Goal: Feedback & Contribution: Contribute content

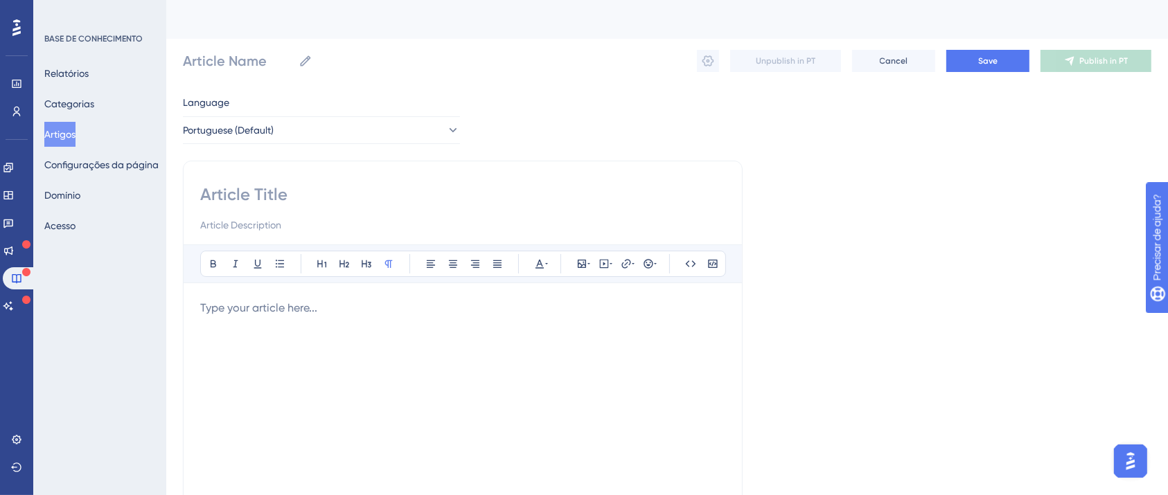
click at [445, 184] on input at bounding box center [462, 195] width 525 height 22
paste input "Como personalizar mensagens de SMS com dados variáveis, como o nome do destinat…"
type input "Como personalizar mensagens de SMS com dados variáveis, como o nome do destinat…"
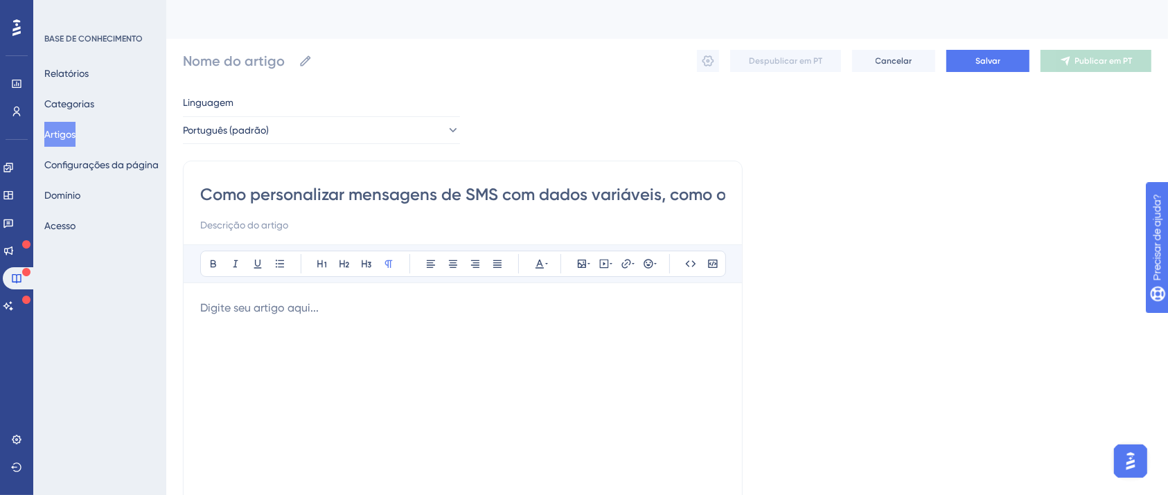
scroll to position [0, 177]
type input "Como personalizar mensagens de SMS com dados variáveis, como o nome do destinat…"
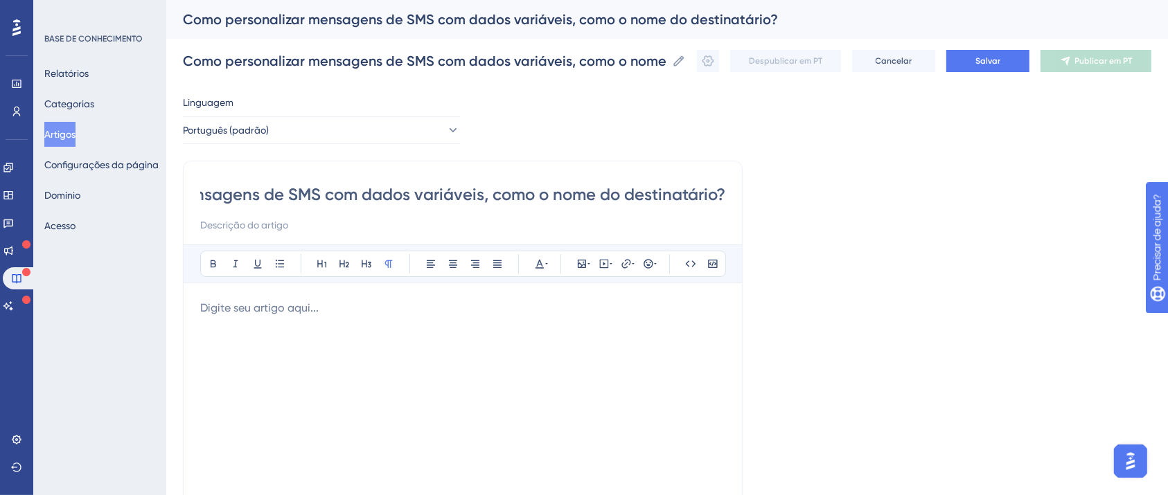
type input "Como personalizar mensagens de SMS com dados variáveis, como o nome do destinat…"
click at [446, 300] on p at bounding box center [462, 308] width 525 height 17
click at [447, 316] on div at bounding box center [462, 452] width 525 height 305
click at [304, 323] on div at bounding box center [462, 452] width 525 height 305
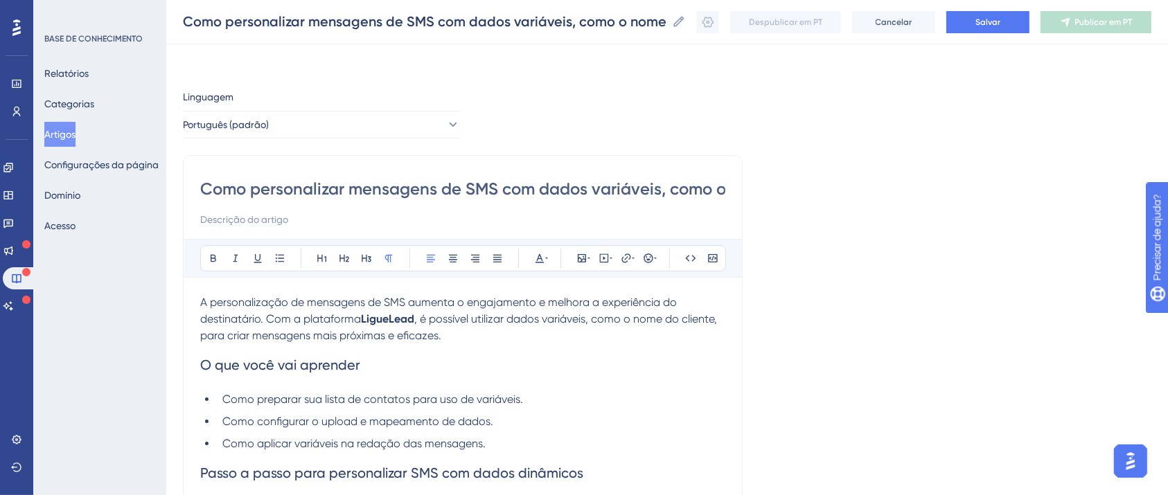
scroll to position [589, 0]
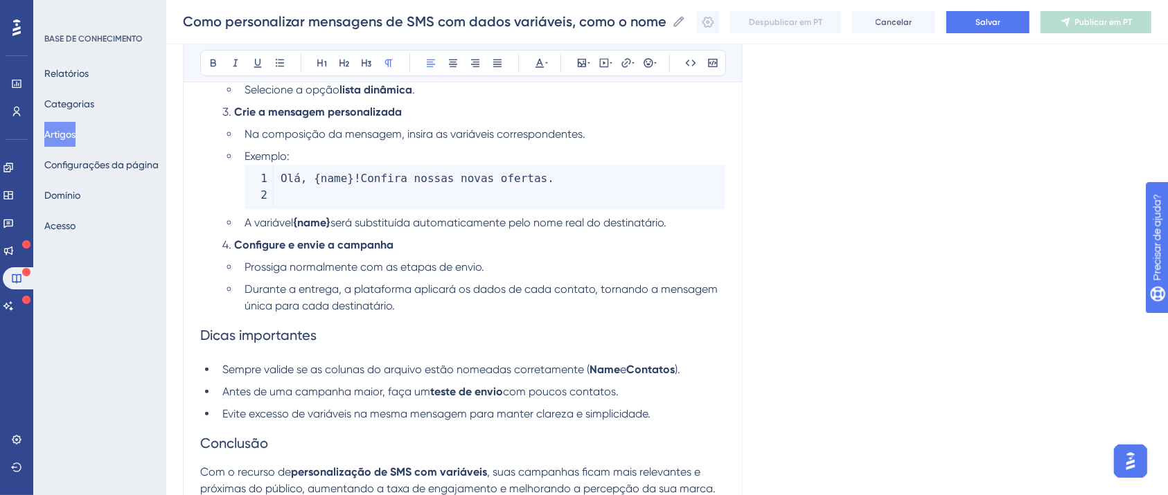
click at [283, 197] on code "Olá , { name } ! Confira nossas novas ofertas ." at bounding box center [484, 187] width 481 height 44
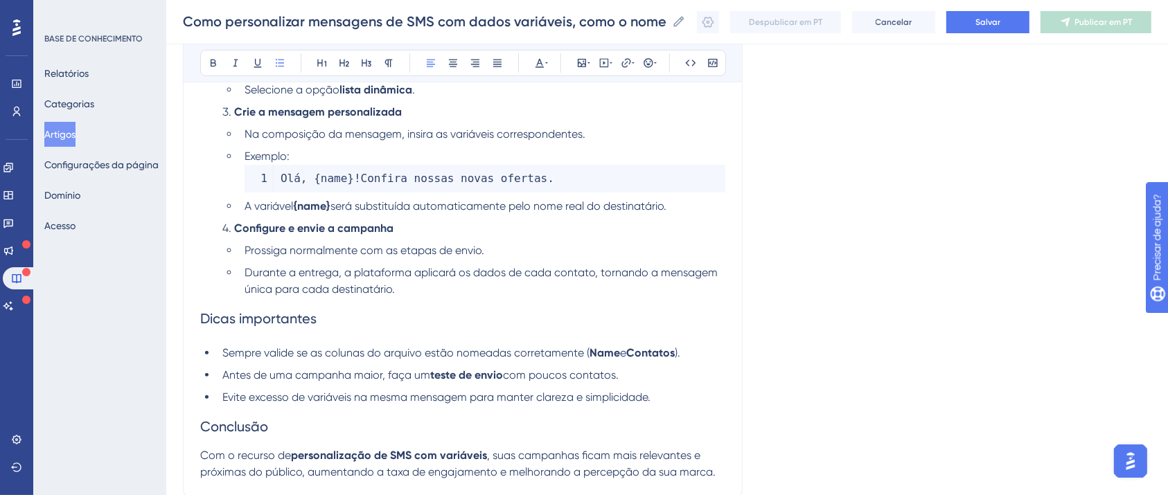
click at [271, 183] on code "Olá , { name } ! Confira nossas novas ofertas ." at bounding box center [484, 179] width 481 height 28
click at [266, 181] on code "Olá , { name } ! Confira nossas novas ofertas ." at bounding box center [484, 179] width 481 height 28
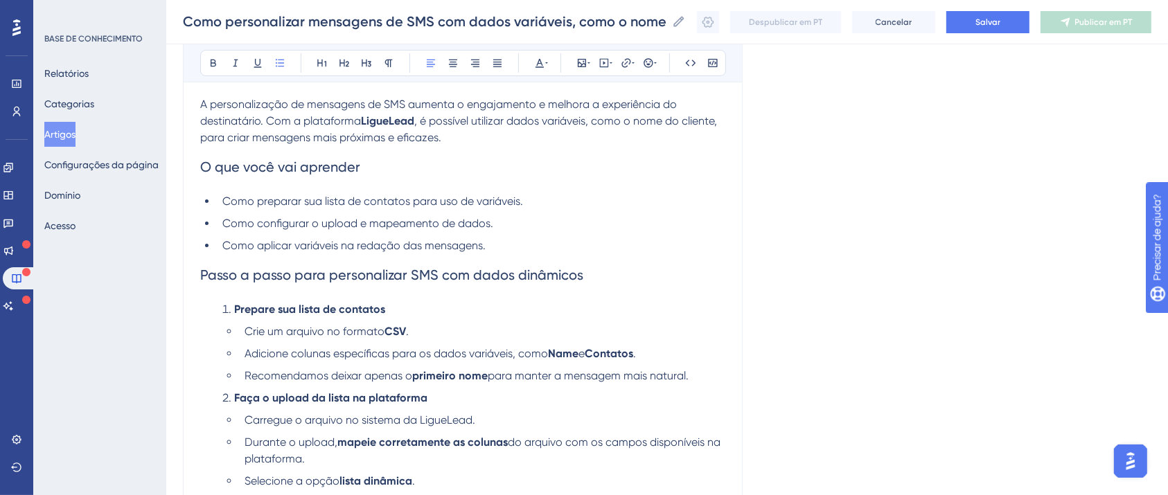
scroll to position [174, 0]
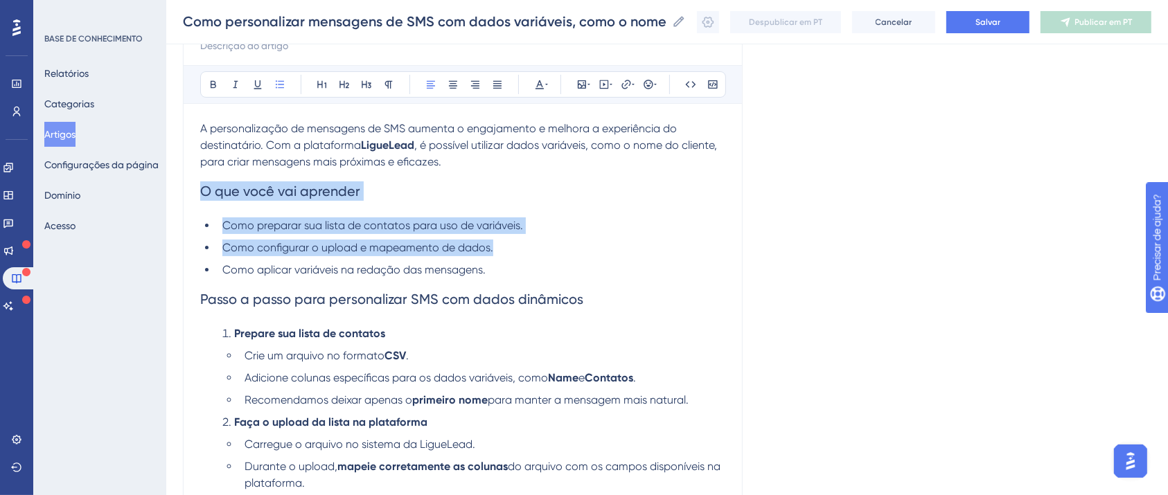
drag, startPoint x: 537, startPoint y: 271, endPoint x: 174, endPoint y: 193, distance: 371.9
click at [174, 193] on div "Desempenho Usuários Noivado Widgets Opinião Atualizações de produtos Base de co…" at bounding box center [666, 422] width 1001 height 1192
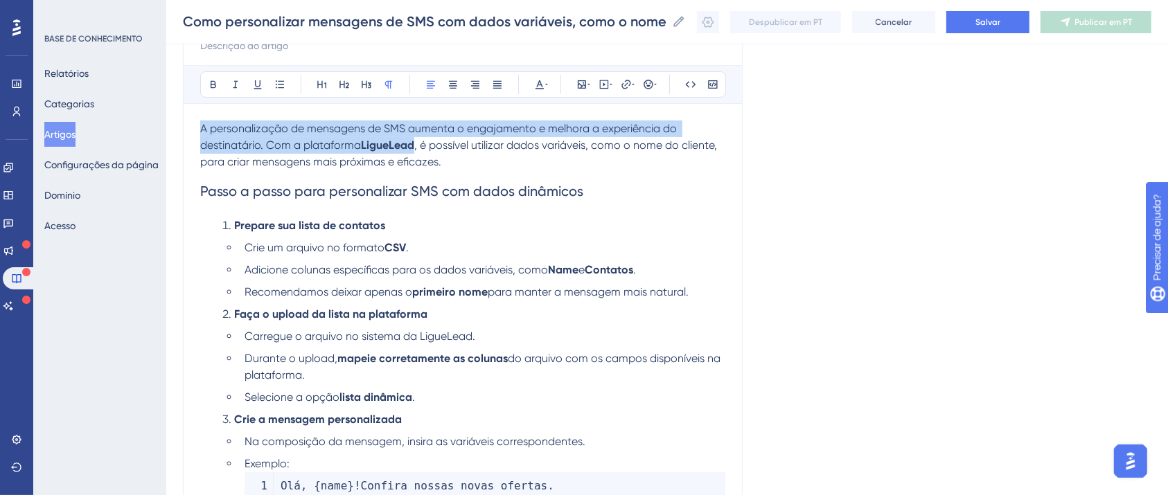
drag, startPoint x: 451, startPoint y: 161, endPoint x: 301, endPoint y: 138, distance: 151.3
click at [301, 138] on p "A personalização de mensagens de SMS aumenta o engajamento e melhora a experiên…" at bounding box center [462, 145] width 525 height 50
click at [204, 84] on button at bounding box center [213, 84] width 19 height 19
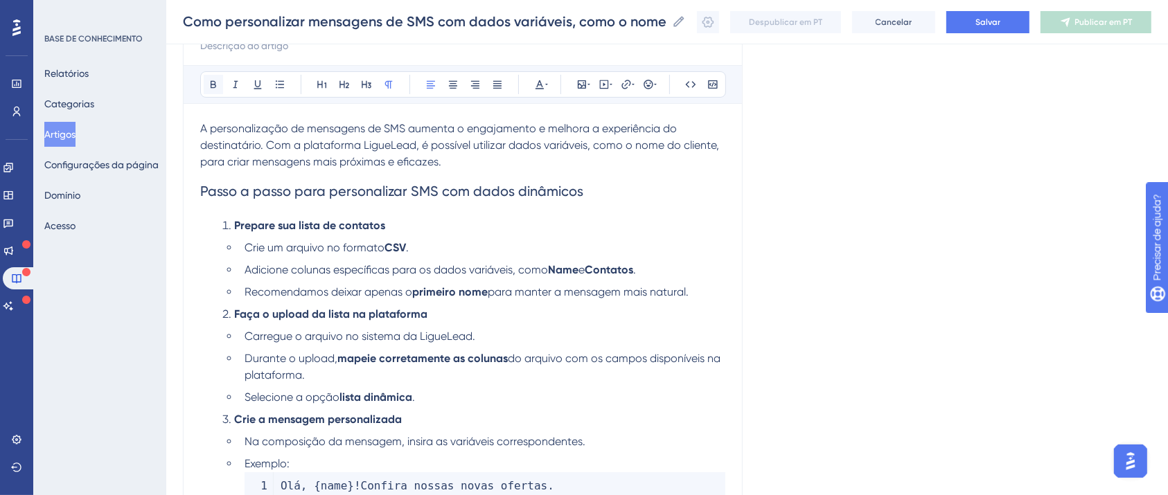
click at [206, 84] on button at bounding box center [213, 84] width 19 height 19
click at [370, 220] on strong "Prepare sua lista de contatos" at bounding box center [309, 225] width 151 height 13
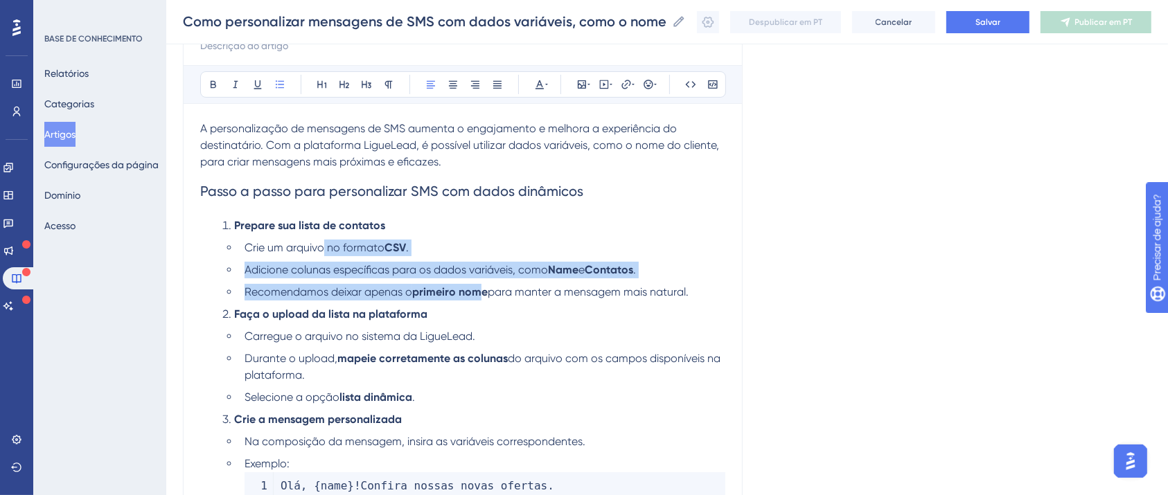
drag, startPoint x: 322, startPoint y: 249, endPoint x: 486, endPoint y: 291, distance: 169.3
click at [486, 291] on ul "Crie um arquivo no formato CSV . Adicione colunas específicas para os dados var…" at bounding box center [473, 270] width 503 height 61
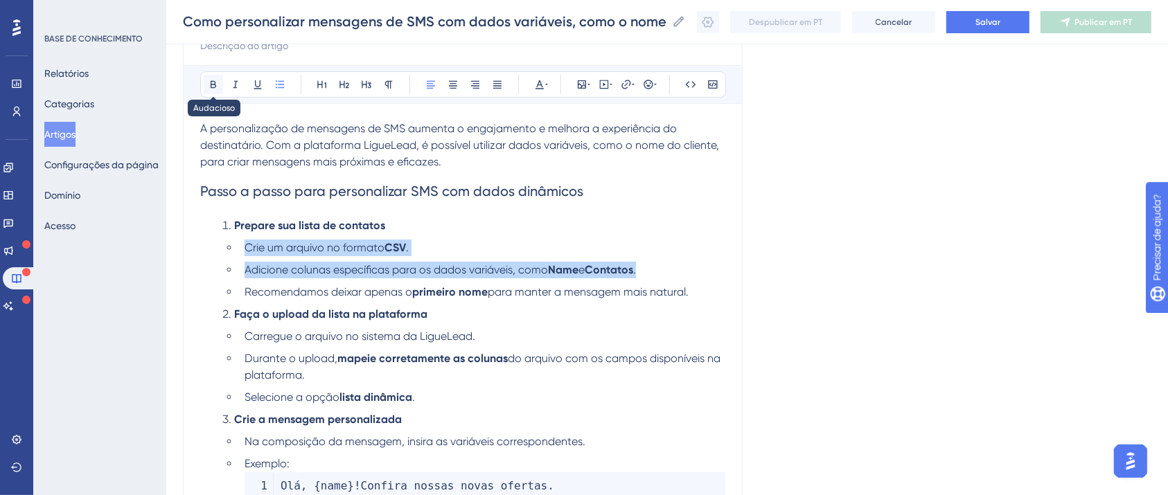
click at [211, 85] on icon at bounding box center [214, 85] width 6 height 8
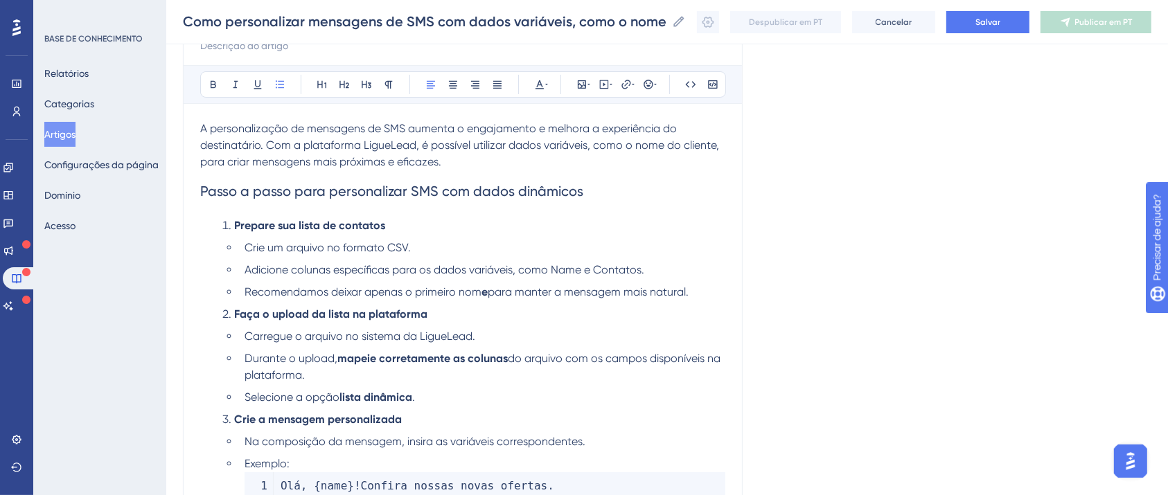
click at [392, 307] on li "Faça o upload da lista na plataforma" at bounding box center [471, 314] width 508 height 17
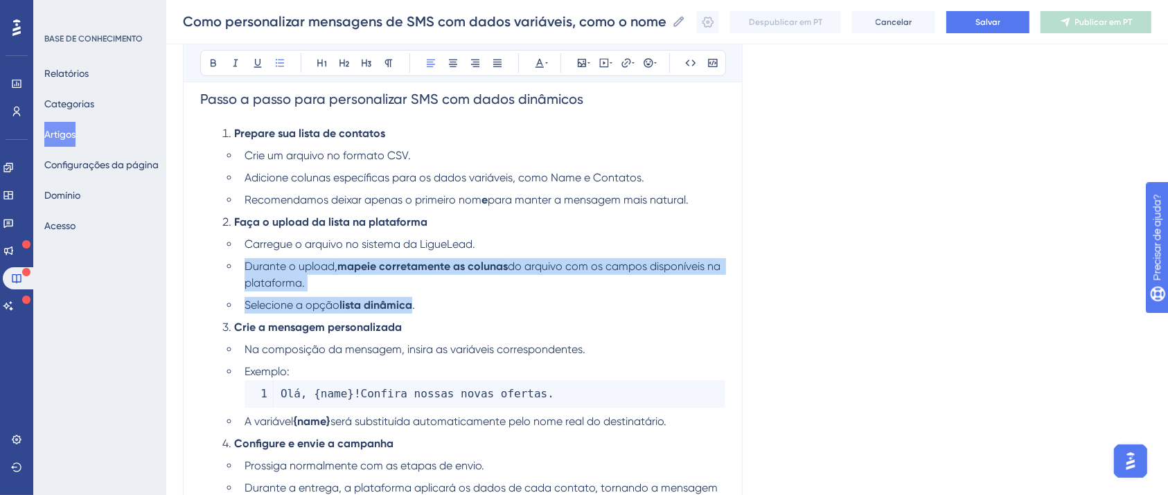
drag, startPoint x: 247, startPoint y: 262, endPoint x: 425, endPoint y: 296, distance: 182.0
click at [425, 296] on ul "Carregue o arquivo no sistema da LigueLead. Durante o upload, mapeie corretamen…" at bounding box center [473, 275] width 503 height 78
click at [217, 68] on icon at bounding box center [213, 62] width 11 height 11
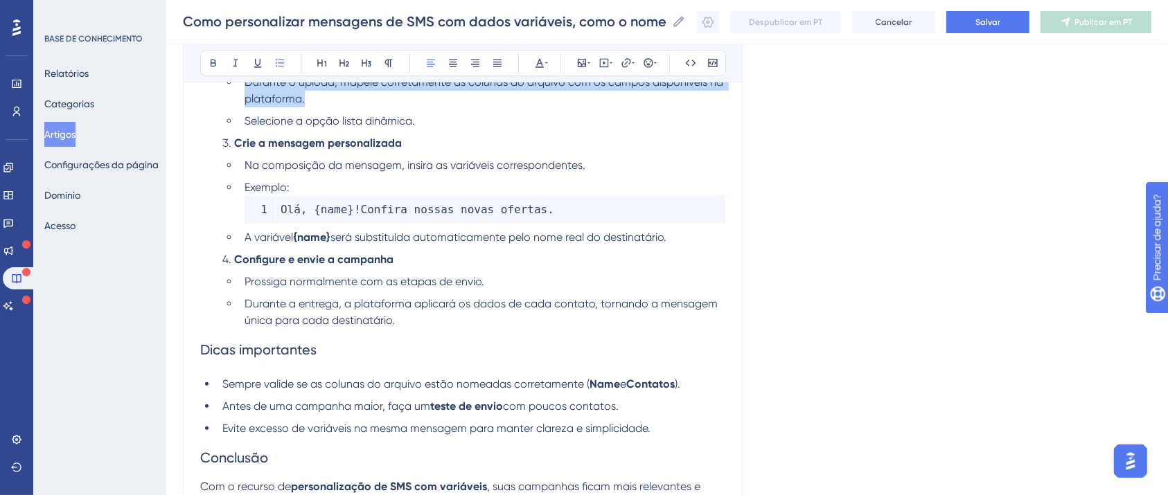
scroll to position [451, 0]
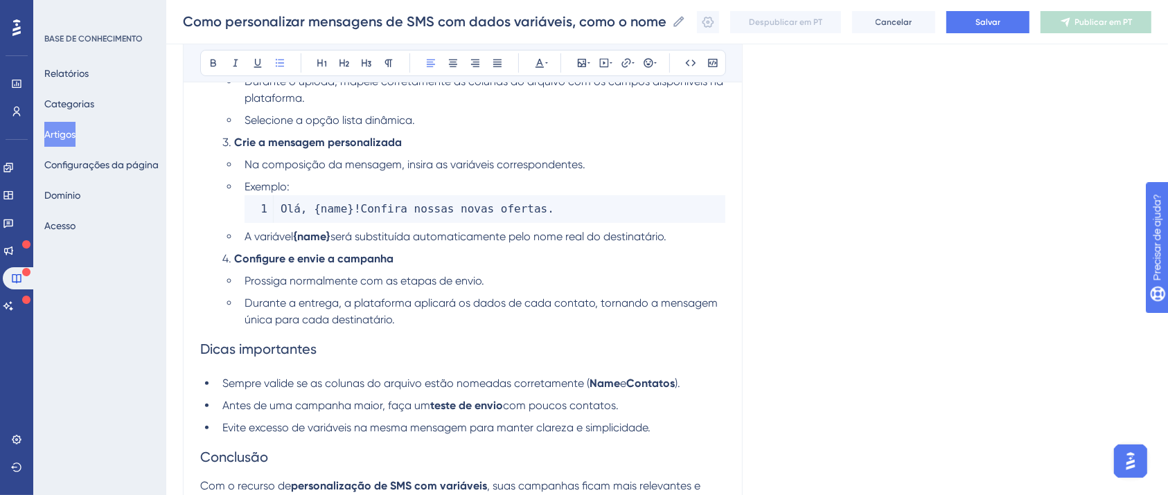
click at [239, 238] on li "A variável {name} será substituída automaticamente pelo nome real do destinatár…" at bounding box center [482, 237] width 486 height 17
drag, startPoint x: 238, startPoint y: 238, endPoint x: 380, endPoint y: 242, distance: 142.0
click at [380, 242] on li "A variável {name} será substituída automaticamente pelo nome real do destinatár…" at bounding box center [482, 237] width 486 height 17
click at [207, 53] on button at bounding box center [213, 62] width 19 height 19
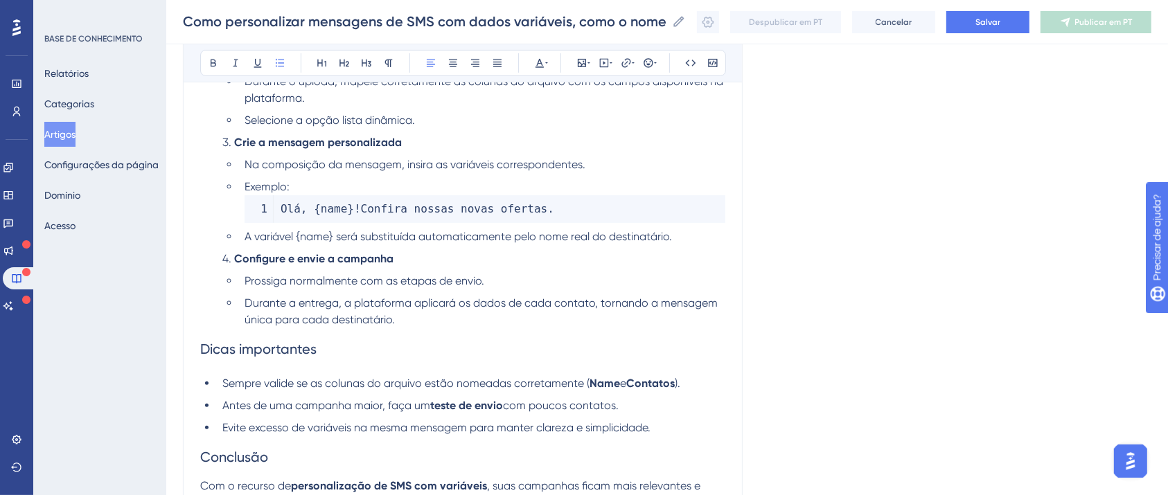
click at [350, 318] on span "Durante a entrega, a plataforma aplicará os dados de cada contato, tornando a m…" at bounding box center [482, 311] width 476 height 30
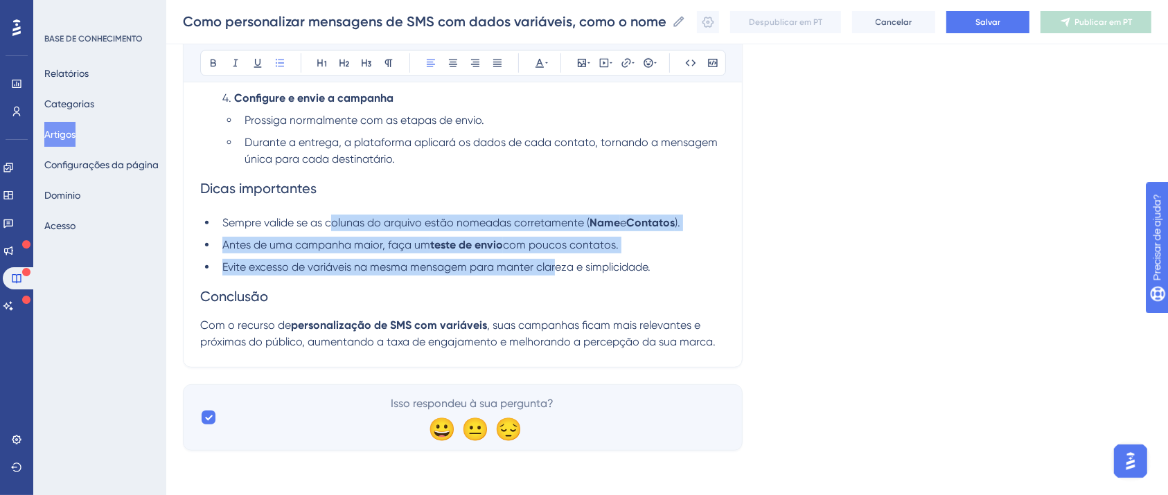
drag, startPoint x: 331, startPoint y: 222, endPoint x: 555, endPoint y: 267, distance: 229.0
click at [555, 267] on ul "Sempre valide se as colunas do arquivo estão nomeadas corretamente ( Name e Con…" at bounding box center [462, 245] width 525 height 61
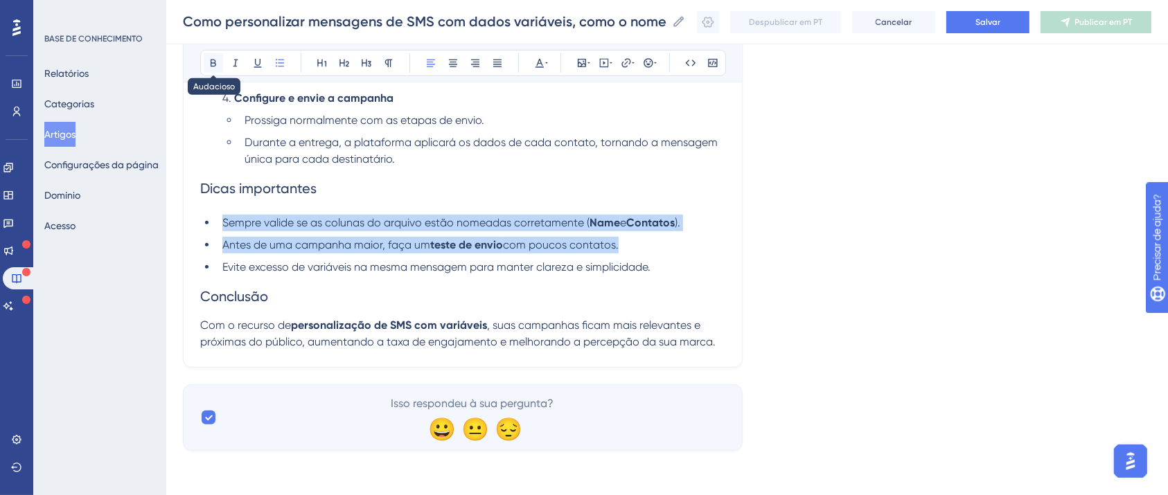
click at [210, 62] on icon at bounding box center [213, 62] width 11 height 11
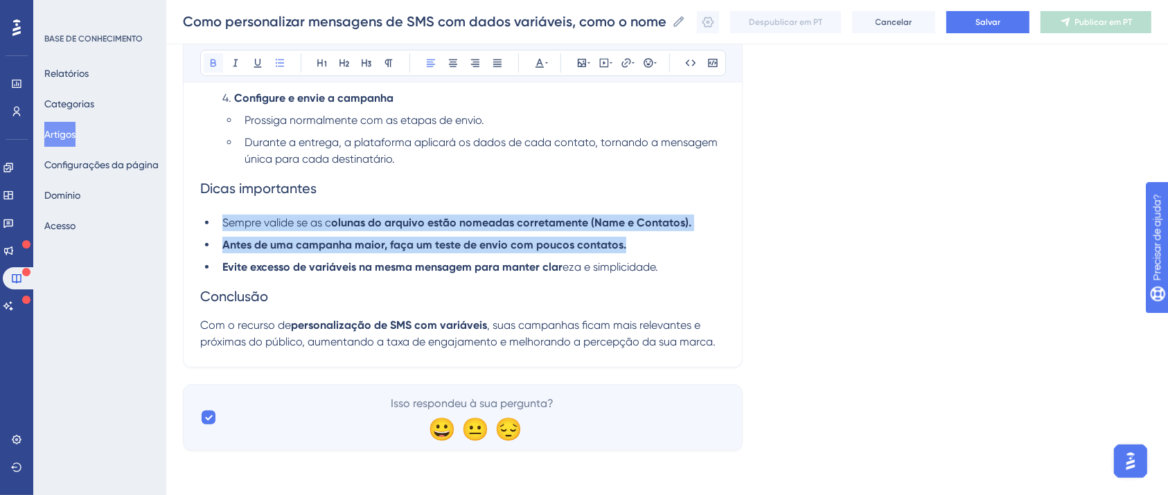
click at [210, 62] on icon at bounding box center [213, 62] width 11 height 11
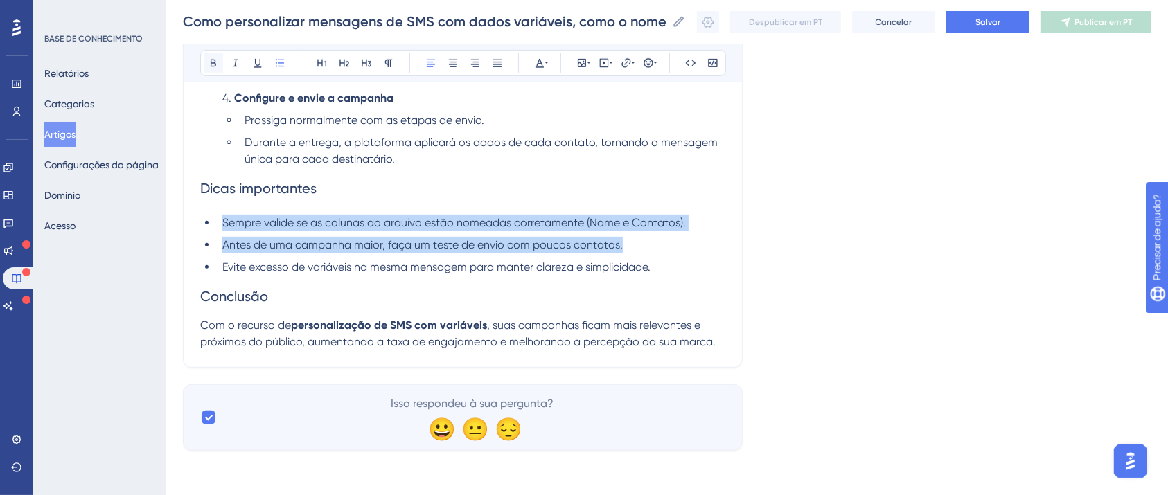
scroll to position [615, 0]
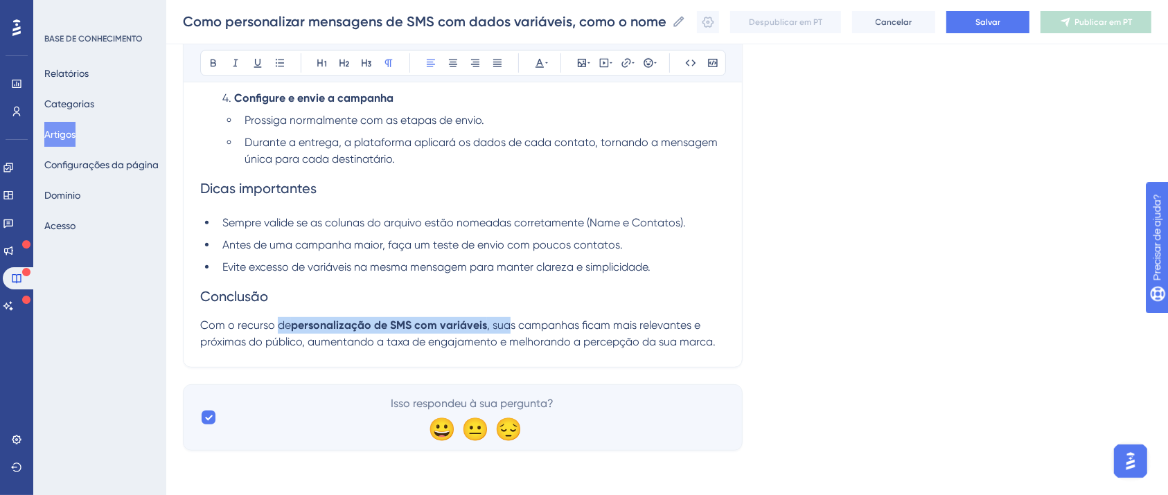
drag, startPoint x: 277, startPoint y: 330, endPoint x: 509, endPoint y: 331, distance: 232.0
click at [509, 331] on p "Com o recurso de personalização de SMS com variáveis , suas campanhas ficam mai…" at bounding box center [462, 333] width 525 height 33
click at [208, 62] on icon at bounding box center [213, 62] width 11 height 11
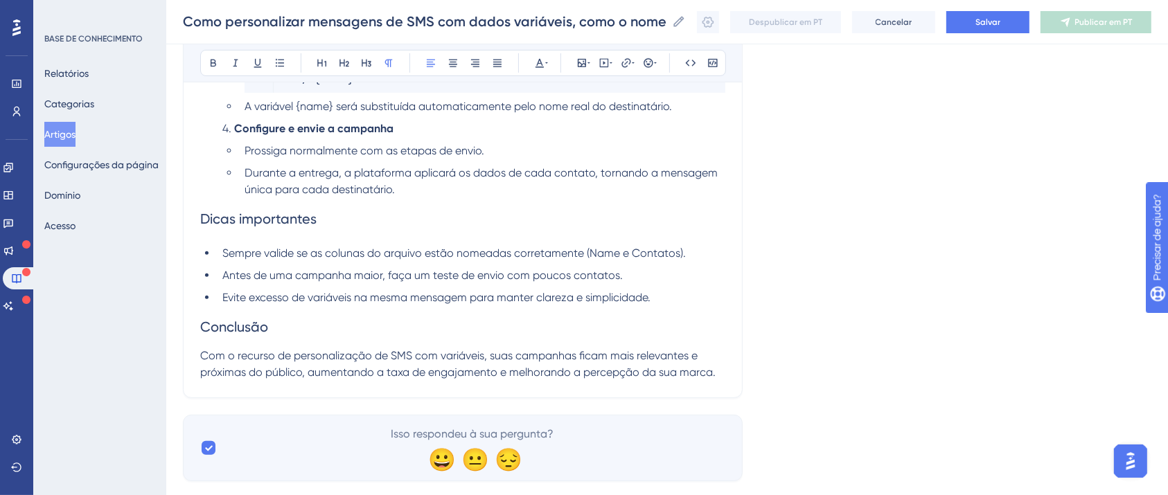
click at [507, 333] on h2 "Conclusão" at bounding box center [462, 327] width 525 height 42
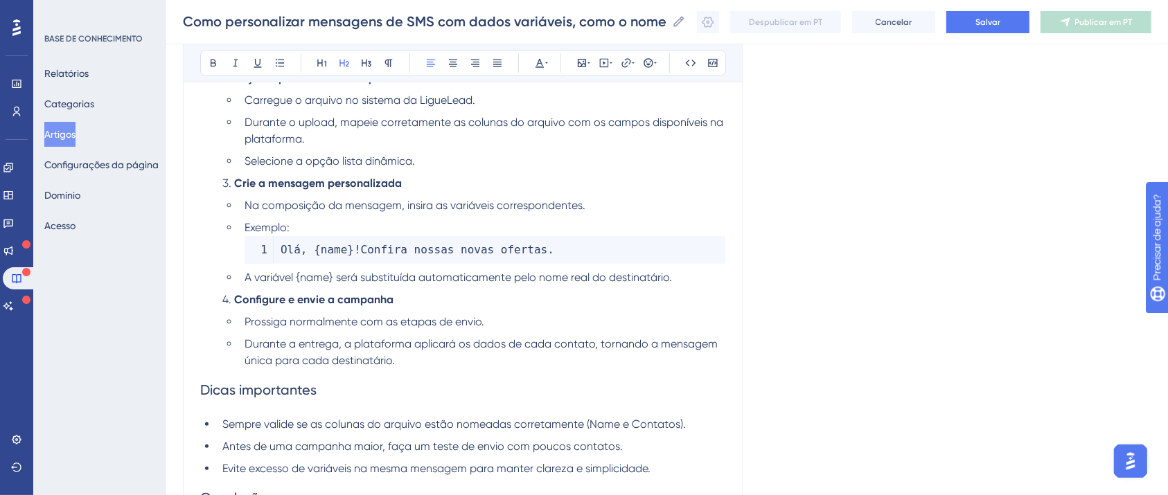
click at [850, 282] on div "Linguagem Português (padrão) Como personalizar mensagens de SMS com dados variá…" at bounding box center [667, 166] width 968 height 974
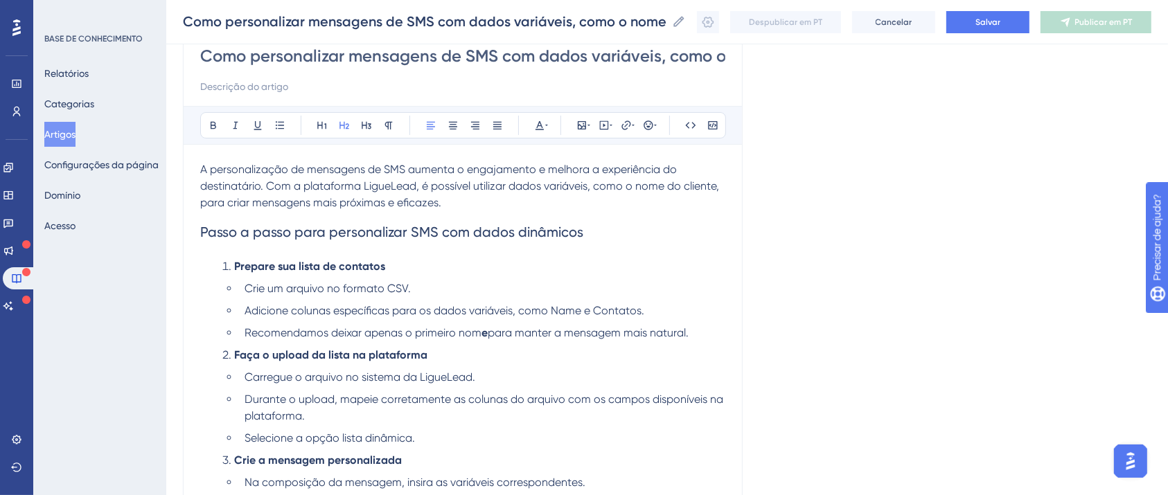
scroll to position [410, 0]
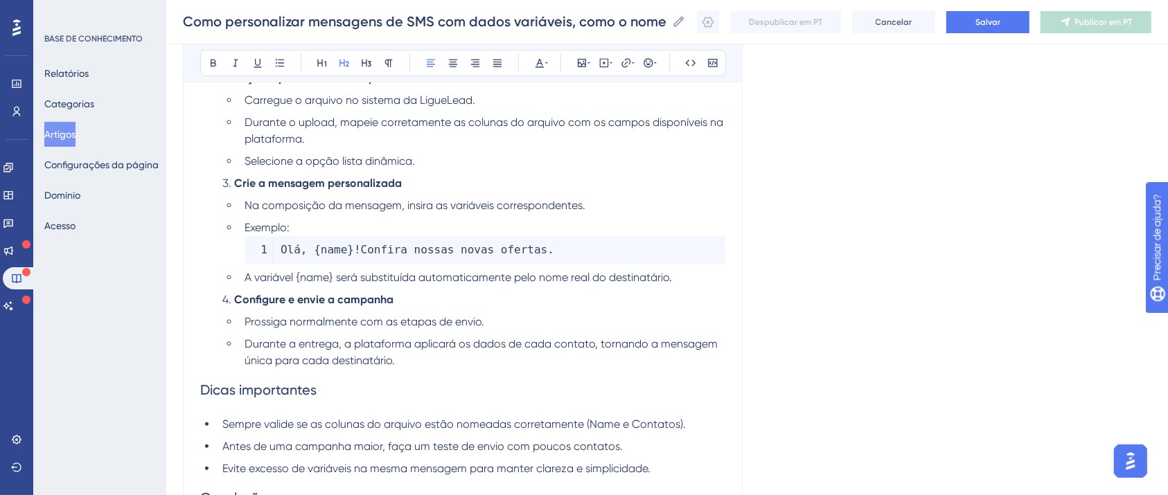
click at [1049, 30] on div "Despublicar em PT Cancelar Salvar Publicar em PT" at bounding box center [924, 22] width 454 height 22
click at [1026, 23] on button "Salvar" at bounding box center [987, 22] width 83 height 22
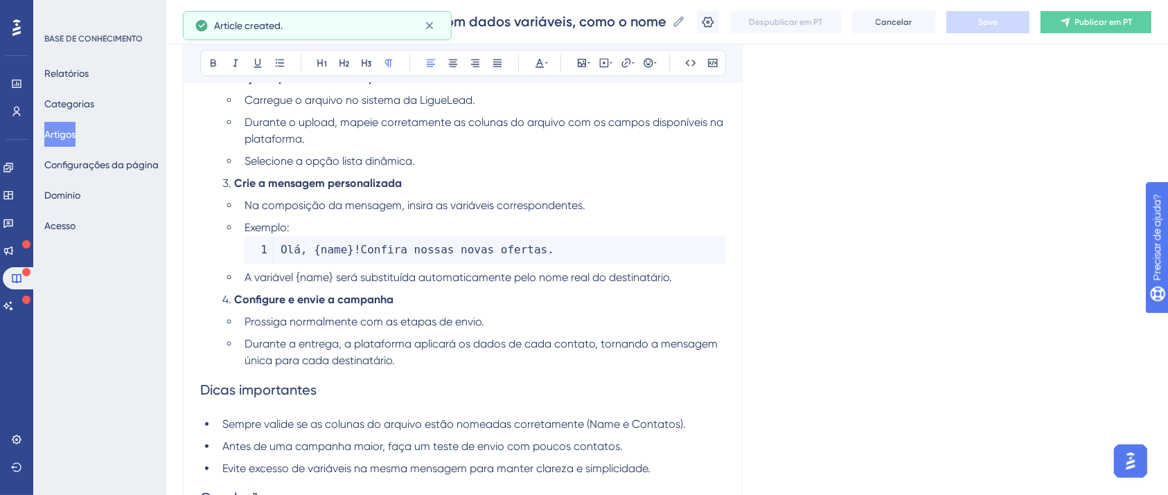
scroll to position [454, 0]
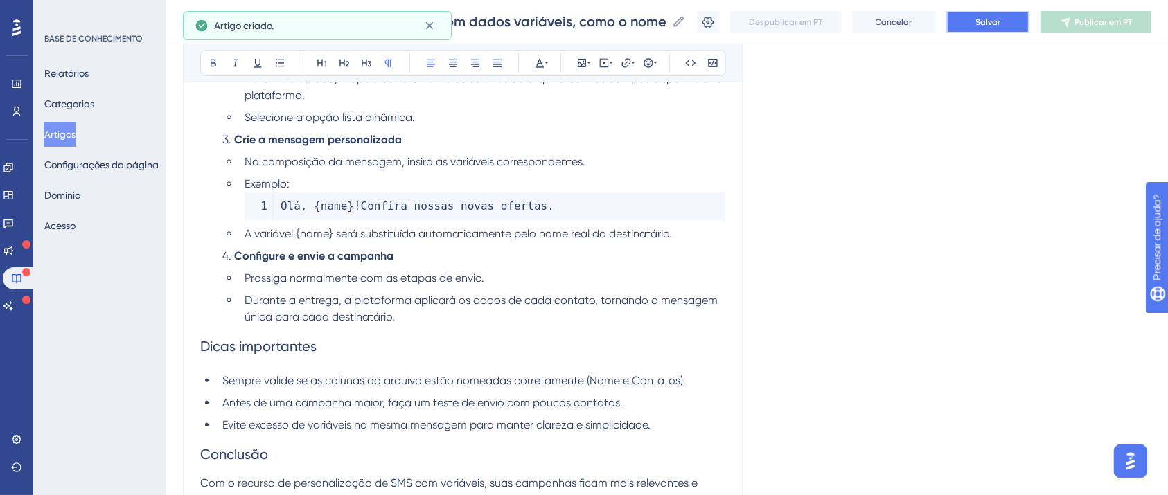
click at [1010, 28] on button "Salvar" at bounding box center [987, 22] width 83 height 22
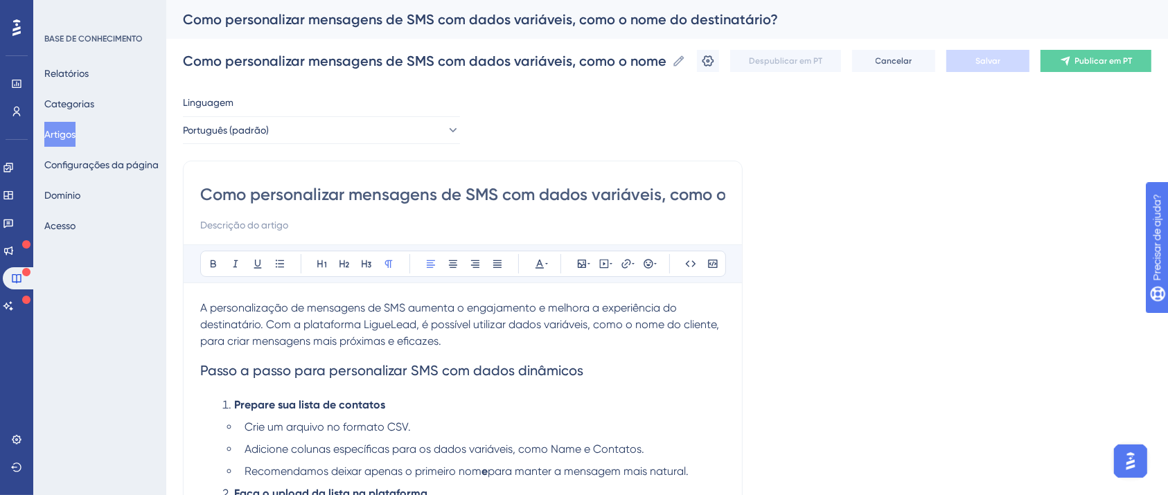
scroll to position [0, 177]
drag, startPoint x: 681, startPoint y: 198, endPoint x: 787, endPoint y: 206, distance: 106.2
click at [687, 188] on input "Como personalizar mensagens de SMS com dados variáveis, como o nome do destinat…" at bounding box center [462, 195] width 525 height 22
drag, startPoint x: 483, startPoint y: 193, endPoint x: 722, endPoint y: 197, distance: 239.6
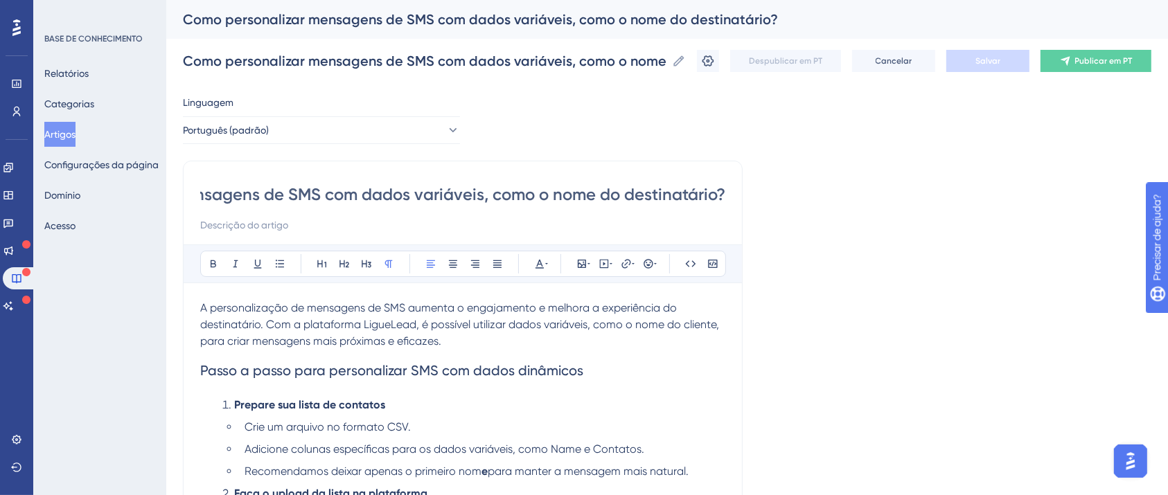
click at [722, 197] on input "Como personalizar mensagens de SMS com dados variáveis, como o nome do destinat…" at bounding box center [462, 195] width 525 height 22
type input "Como personalizar mensagens de SMS com dados variáveis?"
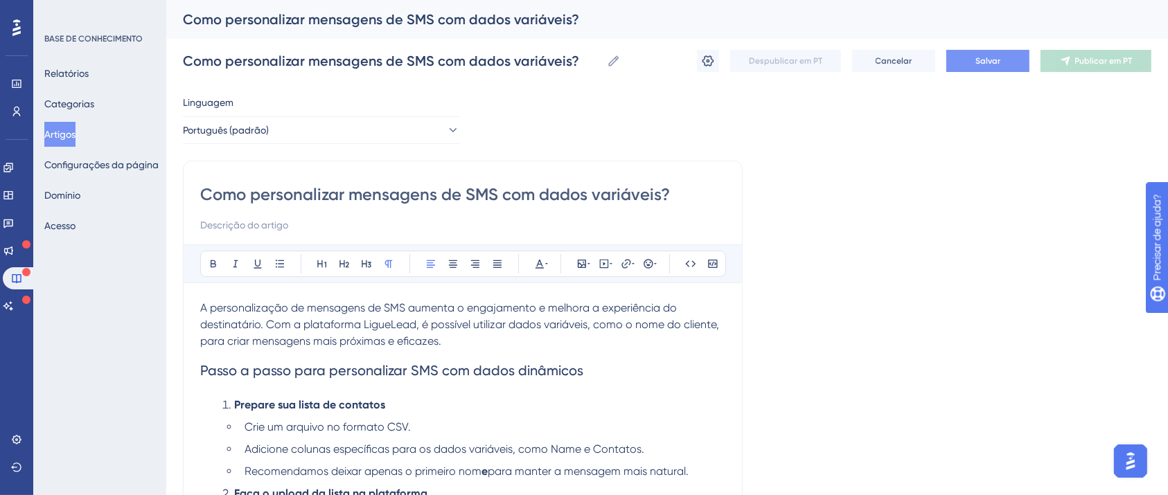
type input "Como personalizar mensagens de SMS com dados variáveis?"
click at [1017, 56] on button "Salvar" at bounding box center [987, 61] width 83 height 22
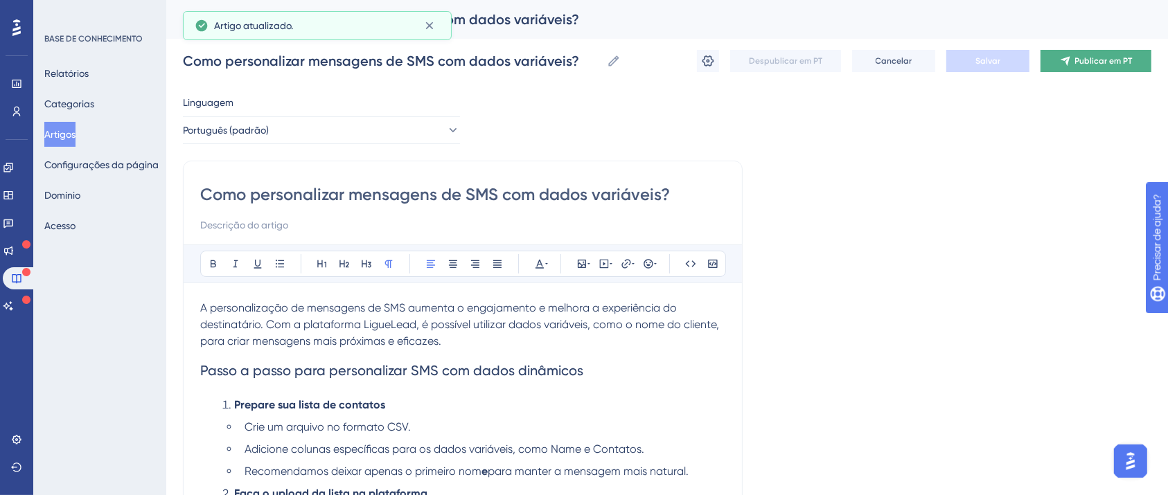
click at [1058, 62] on button "Publicar em PT" at bounding box center [1095, 61] width 111 height 22
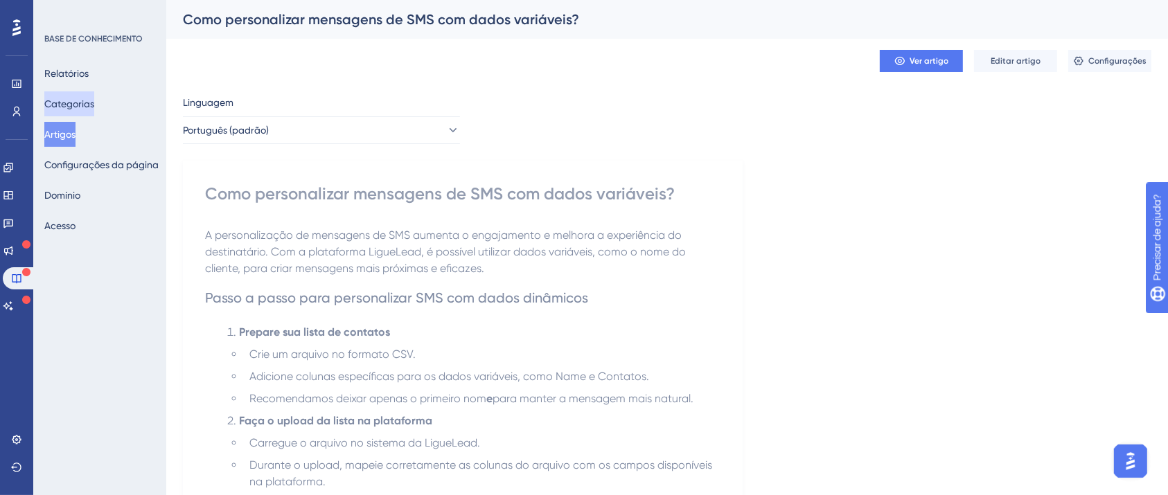
click at [78, 104] on font "Categorias" at bounding box center [69, 103] width 50 height 11
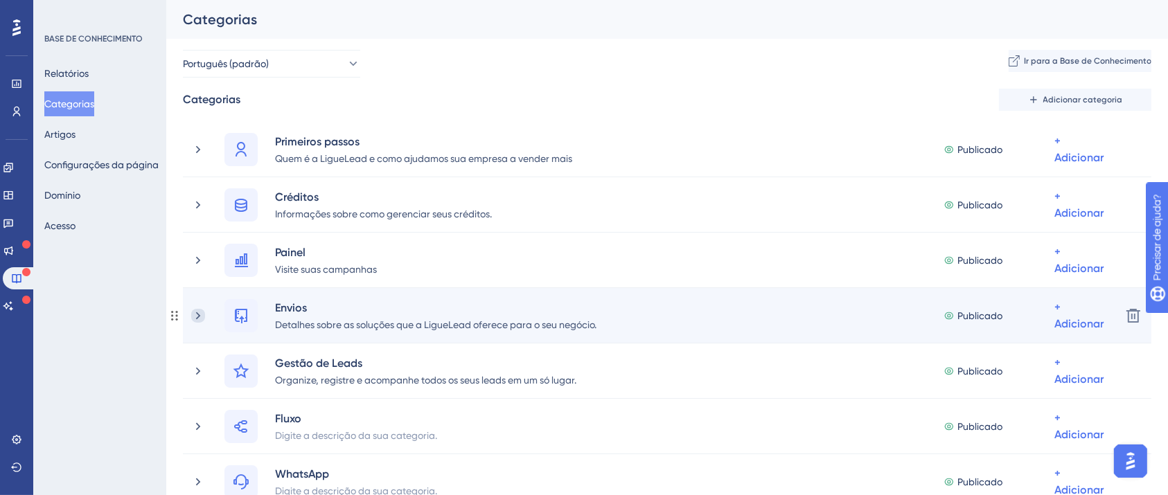
click at [197, 312] on icon at bounding box center [198, 316] width 14 height 14
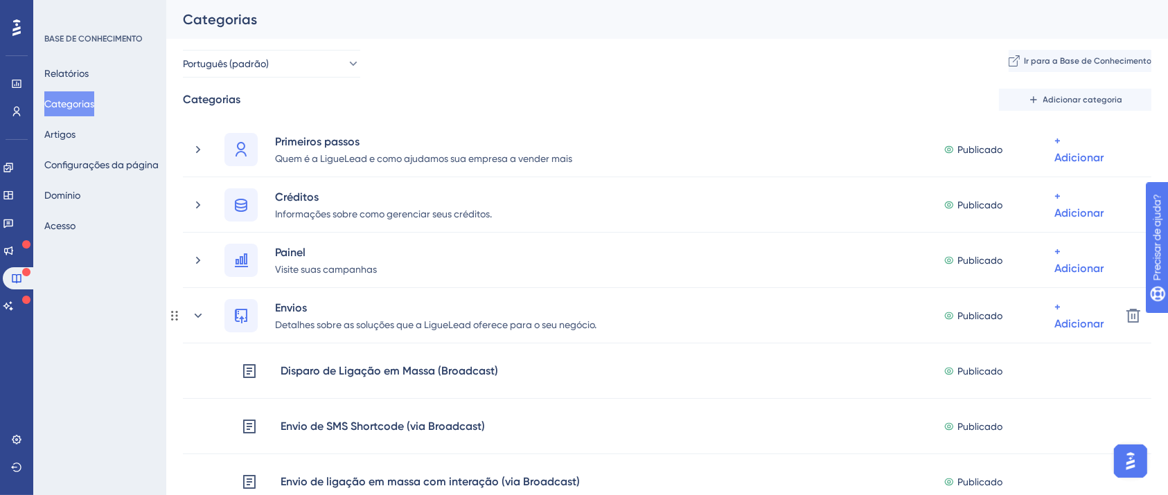
click at [197, 312] on icon at bounding box center [198, 316] width 14 height 14
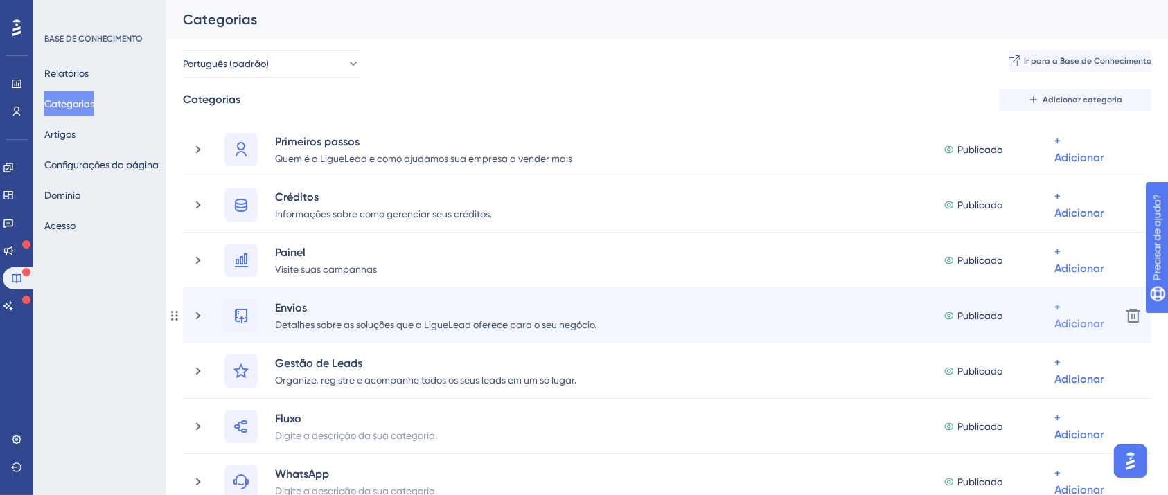
click at [1074, 166] on div "+ Adicionar" at bounding box center [1078, 149] width 49 height 33
click at [1050, 380] on span "Adicionar artigos" at bounding box center [1012, 388] width 76 height 17
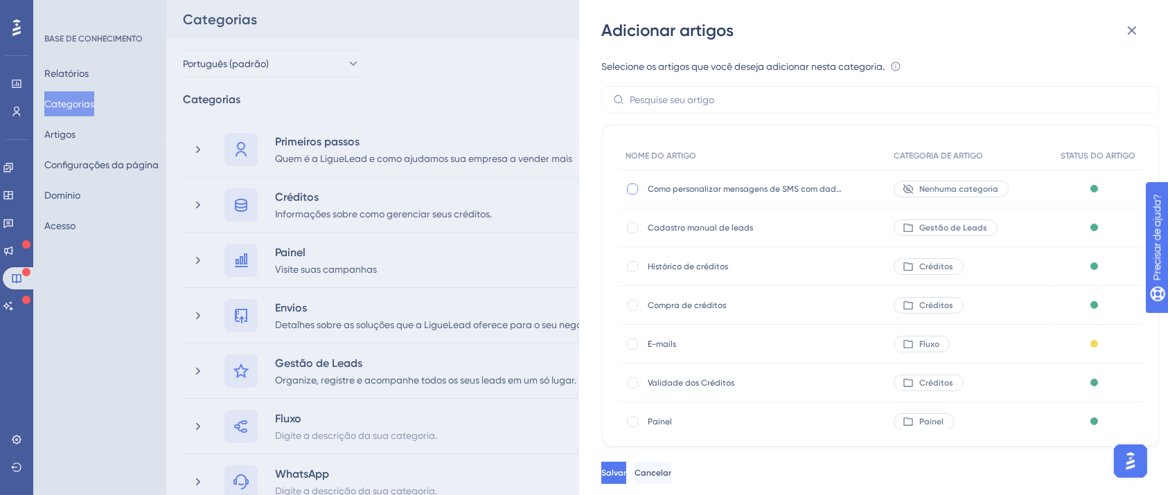
click at [629, 189] on div at bounding box center [632, 189] width 11 height 11
checkbox input "true"
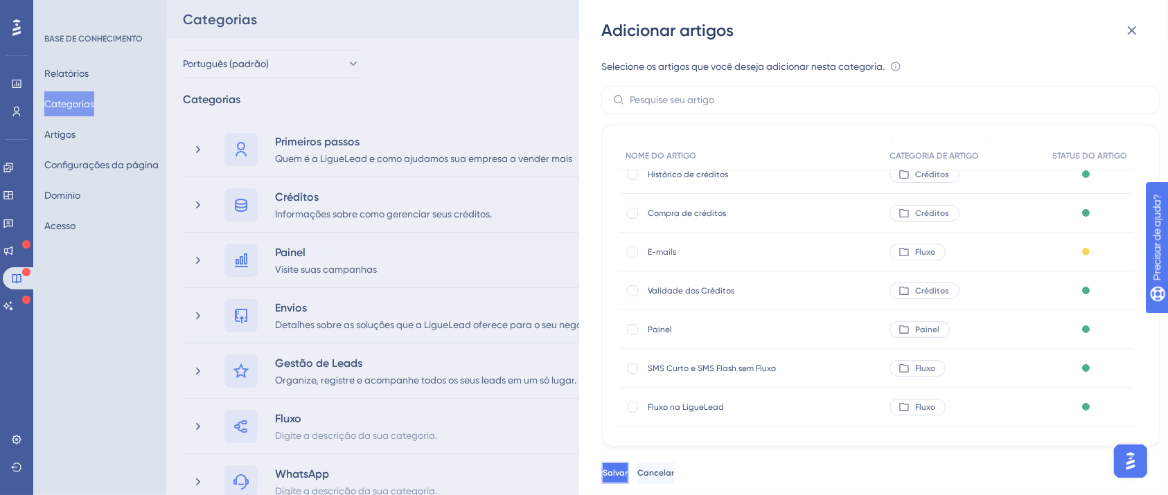
click at [629, 484] on button "Salvar" at bounding box center [615, 473] width 28 height 22
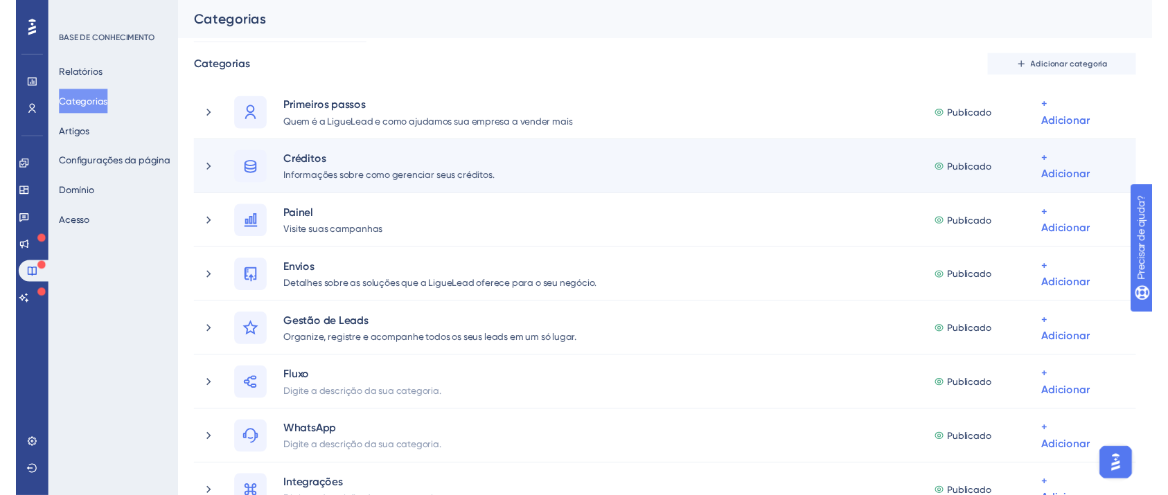
scroll to position [0, 0]
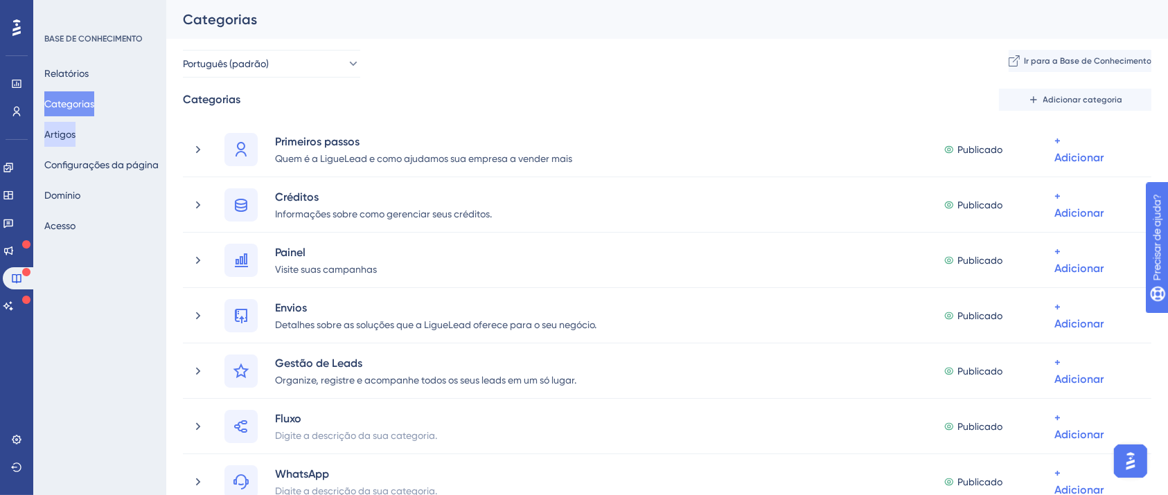
click at [73, 139] on font "Artigos" at bounding box center [59, 134] width 31 height 11
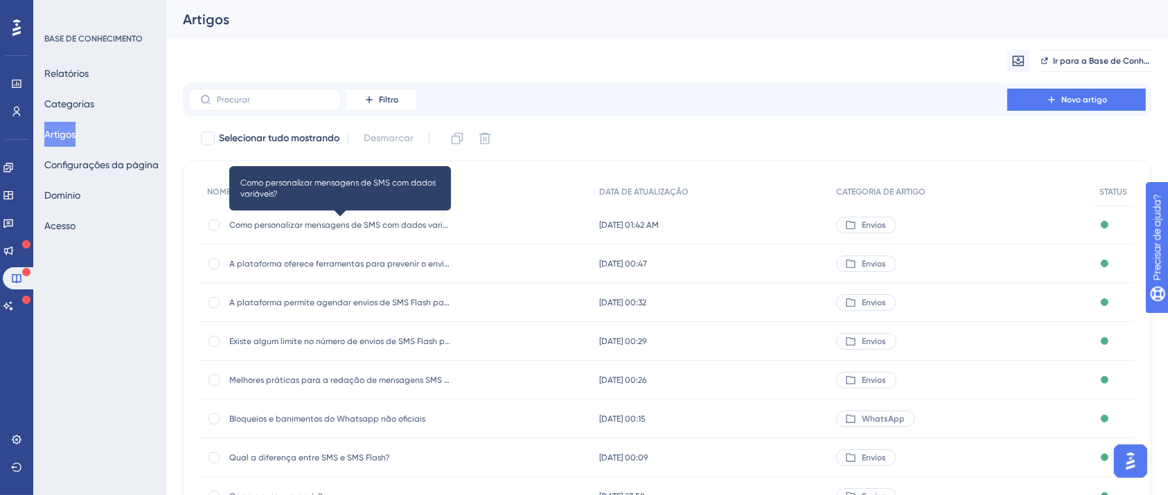
click at [337, 226] on font "Como personalizar mensagens de SMS com dados variáveis?" at bounding box center [347, 225] width 237 height 10
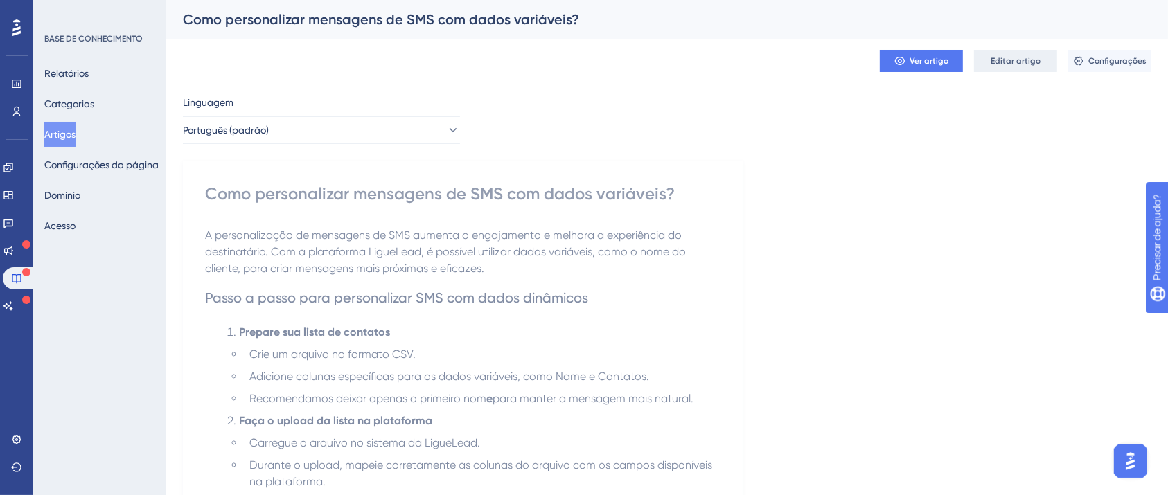
click at [1006, 71] on button "Editar artigo" at bounding box center [1015, 61] width 83 height 22
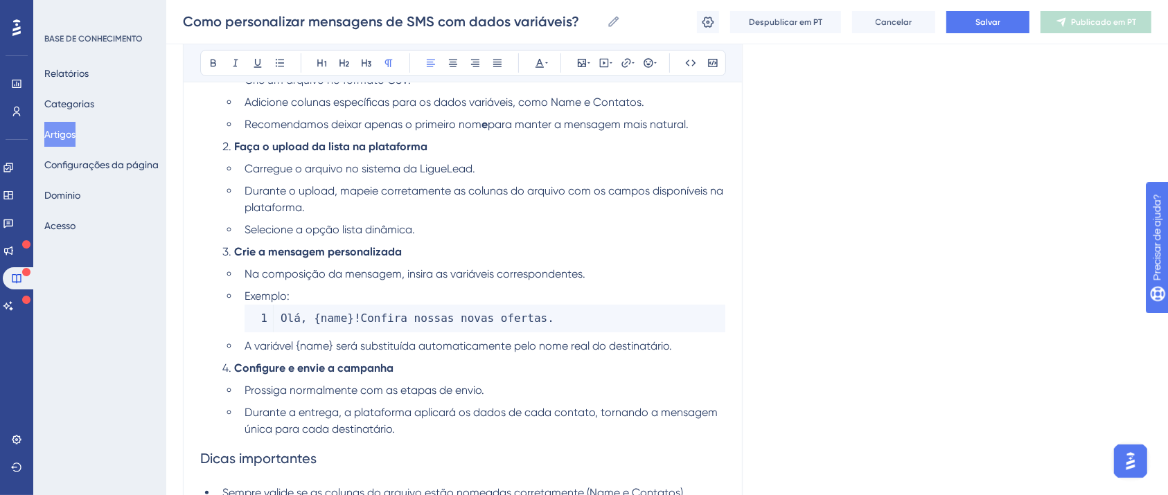
scroll to position [337, 0]
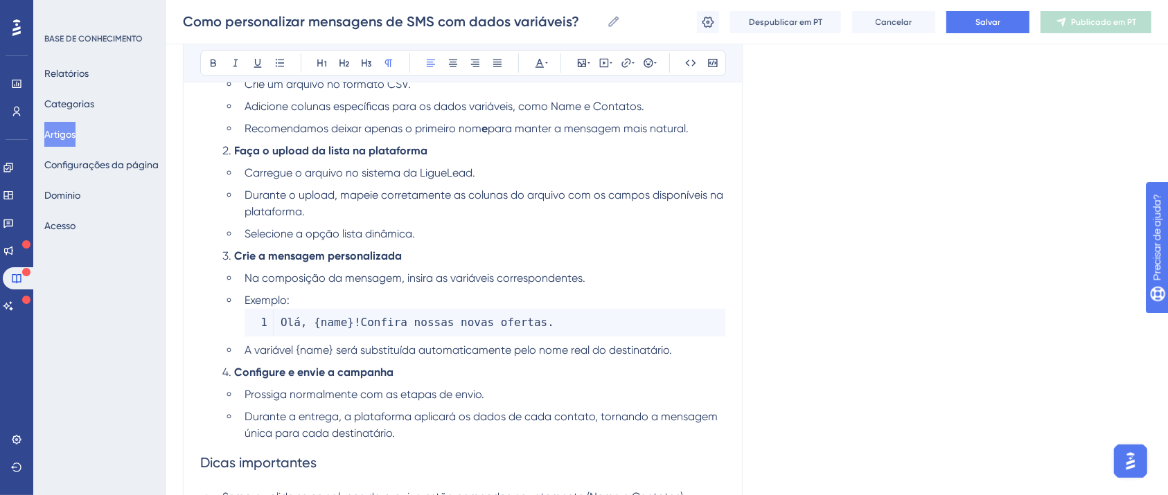
click at [668, 349] on span "A variável {name} será substituída automaticamente pelo nome real do destinatár…" at bounding box center [457, 349] width 427 height 13
click at [686, 349] on li "A variável {name} será substituída automaticamente pelo nome real do destinatár…" at bounding box center [482, 350] width 486 height 17
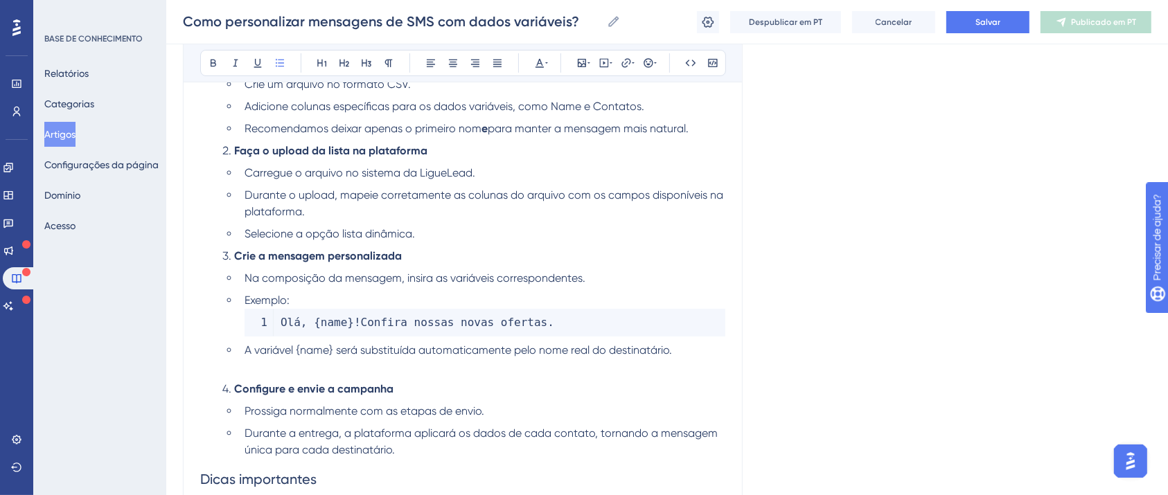
click at [264, 368] on li "A variável {name} será substituída automaticamente pelo nome real do destinatár…" at bounding box center [482, 358] width 486 height 33
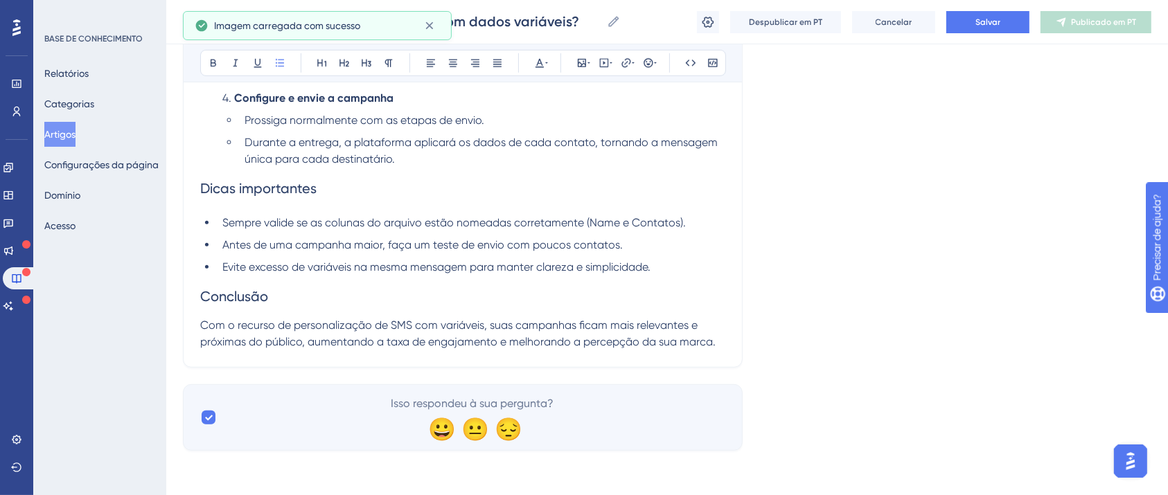
scroll to position [882, 0]
click at [963, 23] on button "Salvar" at bounding box center [987, 22] width 83 height 22
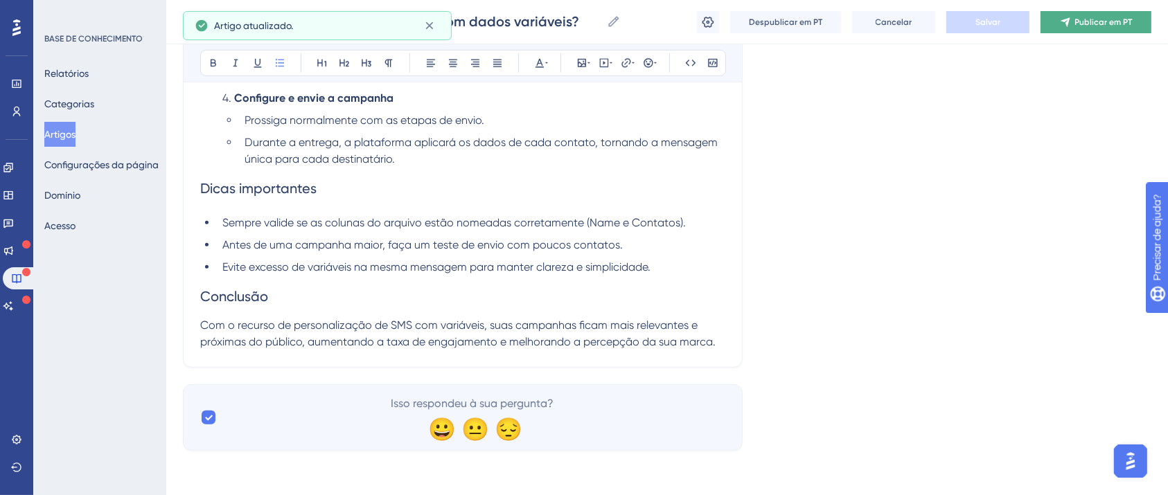
click at [1052, 15] on button "Publicar em PT" at bounding box center [1095, 22] width 111 height 22
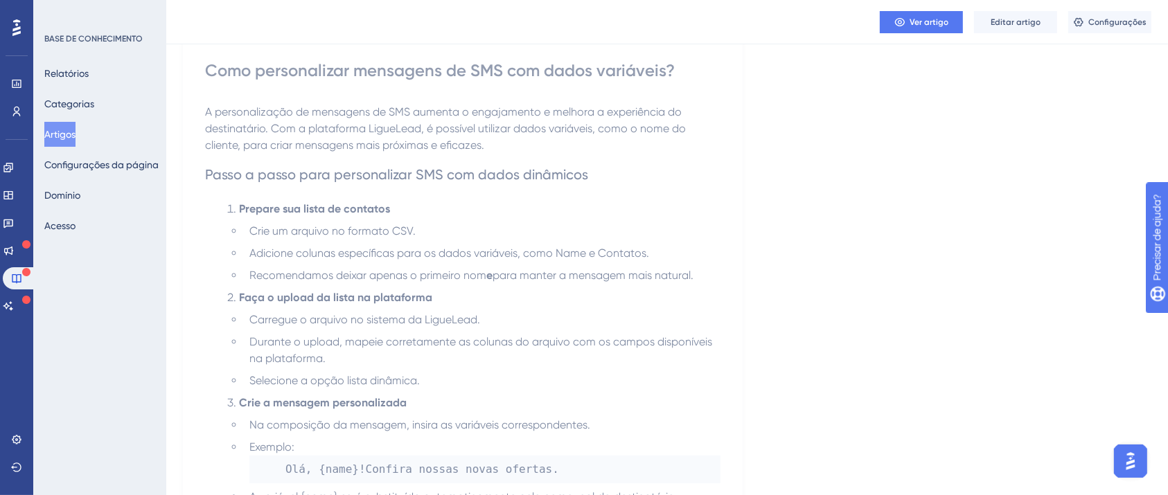
scroll to position [0, 0]
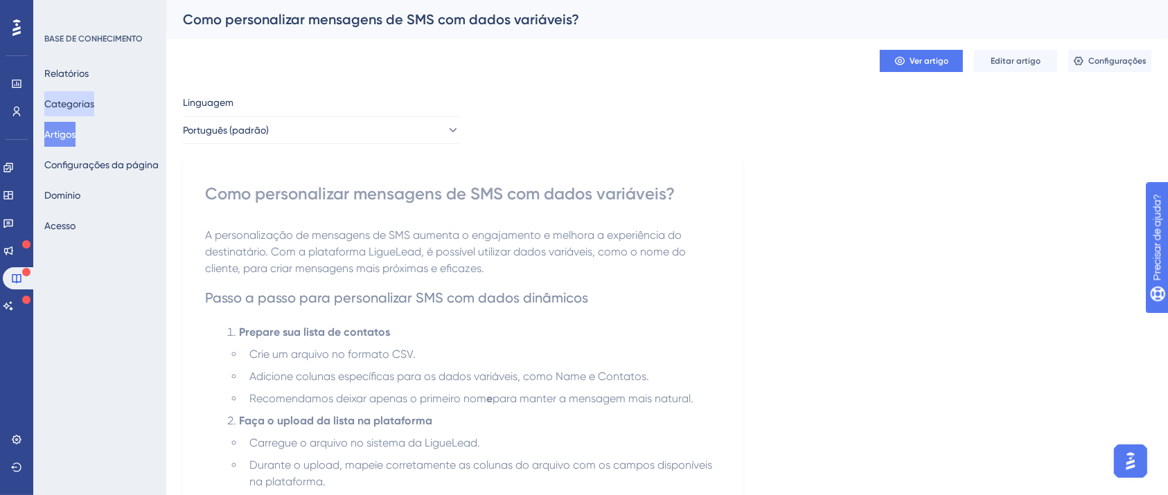
click at [73, 103] on font "Categorias" at bounding box center [69, 103] width 50 height 11
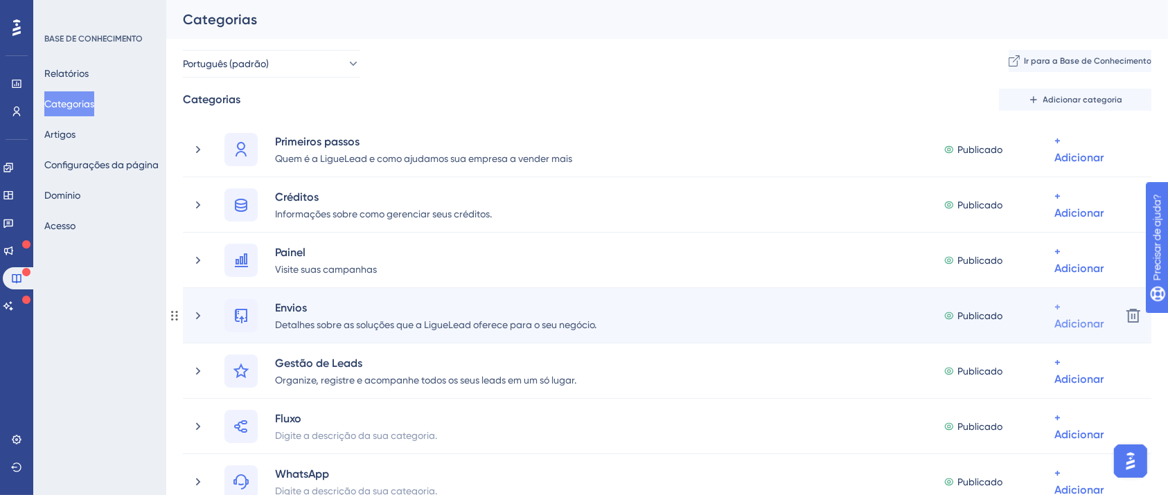
click at [1068, 166] on div "+ Adicionar" at bounding box center [1078, 149] width 49 height 33
click at [1036, 389] on font "Adicionar artigos" at bounding box center [1012, 388] width 76 height 11
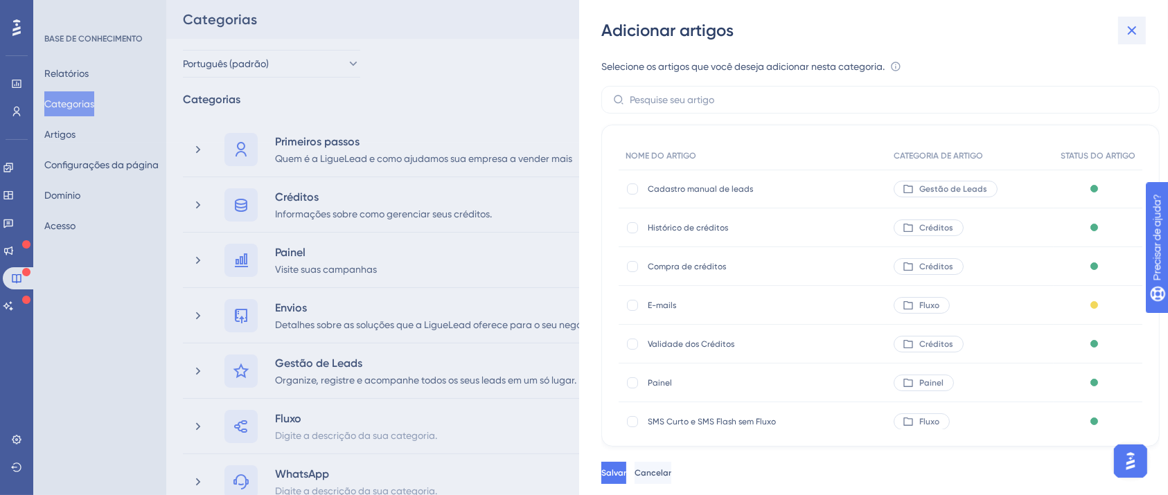
click at [1132, 22] on icon at bounding box center [1131, 30] width 17 height 17
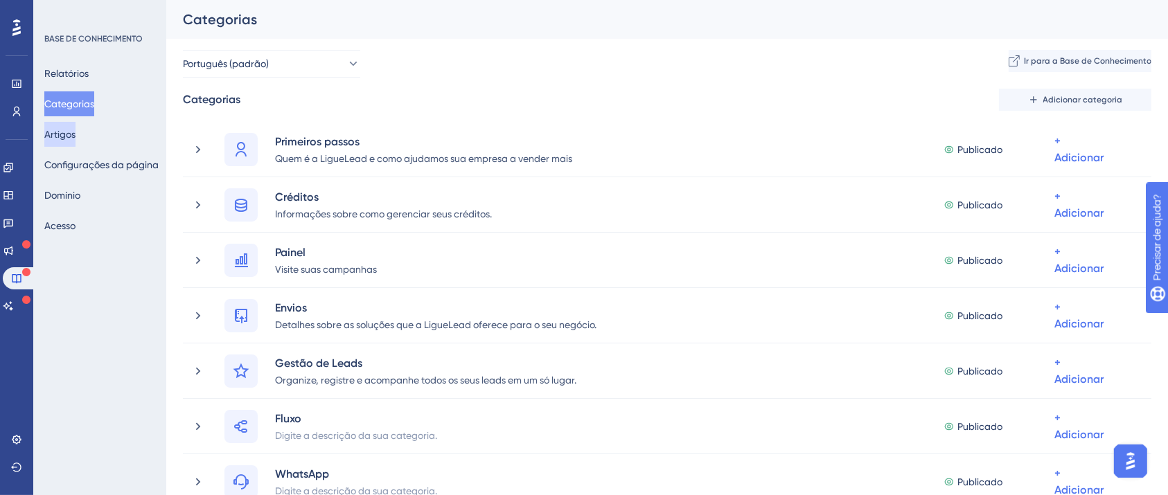
click at [68, 133] on font "Artigos" at bounding box center [59, 134] width 31 height 11
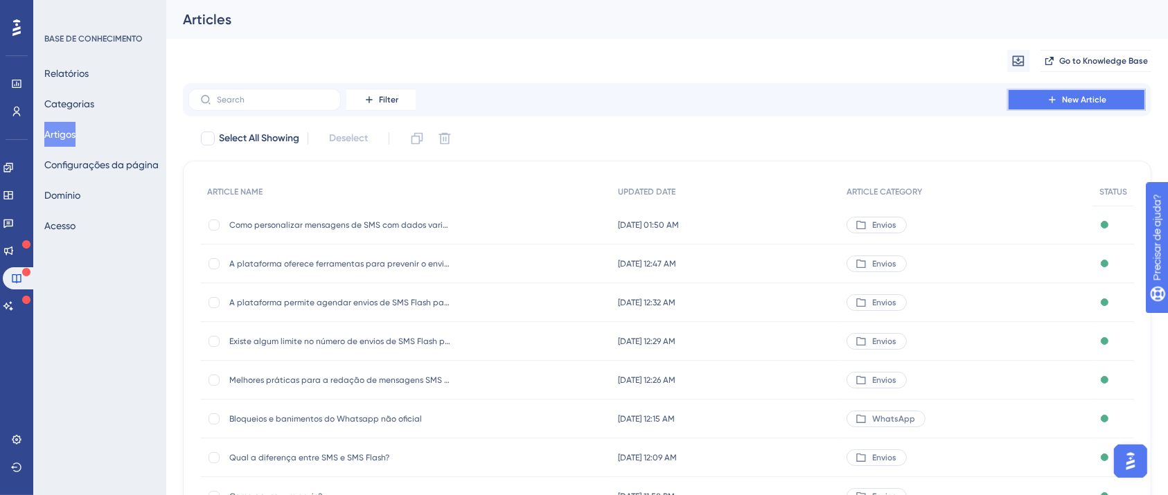
click at [1107, 102] on button "New Article" at bounding box center [1076, 100] width 139 height 22
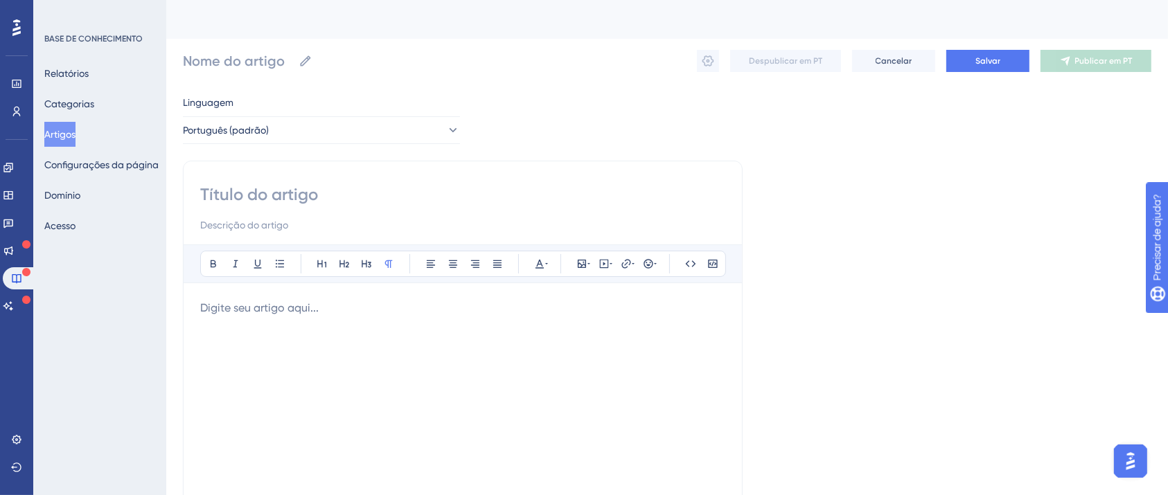
click at [379, 201] on input at bounding box center [462, 195] width 525 height 22
paste input "Como os usuários podem otimizar suas mensagens de SMS para evitar filtros de sp…"
type input "Como os usuários podem otimizar suas mensagens de SMS para evitar filtros de sp…"
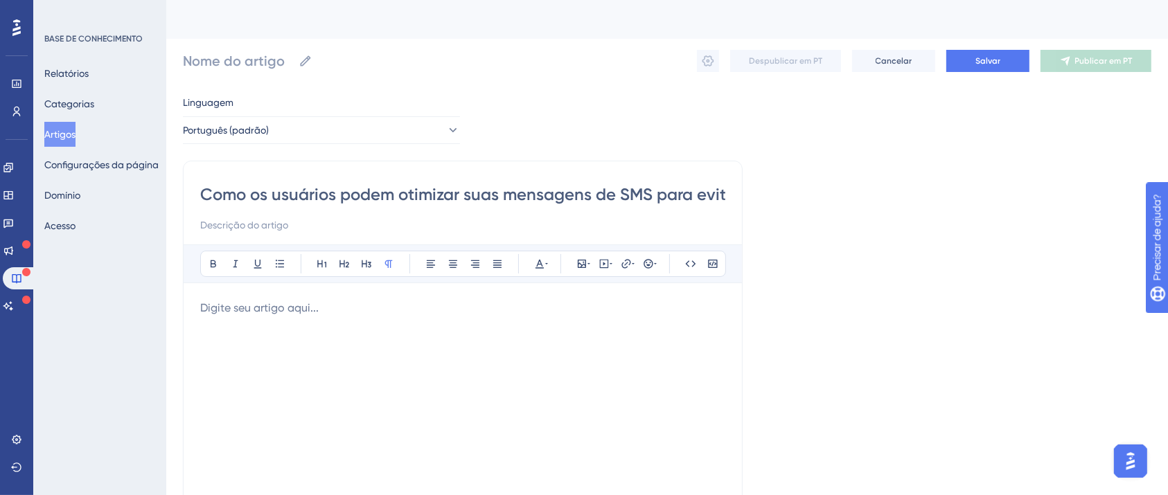
scroll to position [0, 143]
type input "Como os usuários podem otimizar suas mensagens de SMS para evitar filtros de sp…"
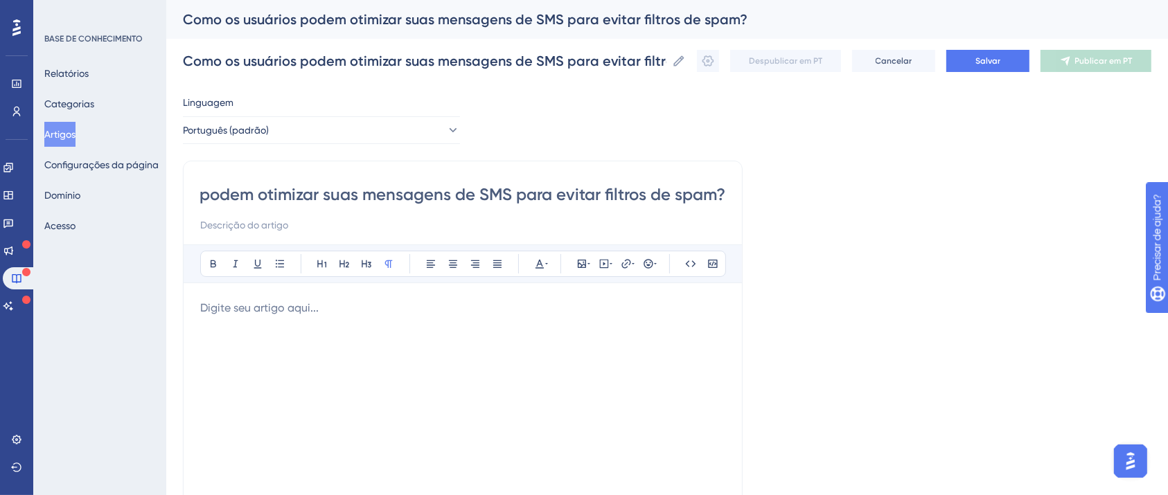
scroll to position [0, 0]
drag, startPoint x: 560, startPoint y: 190, endPoint x: 186, endPoint y: 200, distance: 374.1
click at [186, 200] on div "Como os usuários podem otimizar suas mensagens de SMS para evitar filtros de sp…" at bounding box center [463, 391] width 560 height 461
click at [357, 197] on input "Como os usuários podem otimizar suas mensagens de SMS para evitar filtros de sp…" at bounding box center [462, 195] width 525 height 22
type input "Como os usuários podem otimizar suas mensagens de SMS para evitar filtros de sp…"
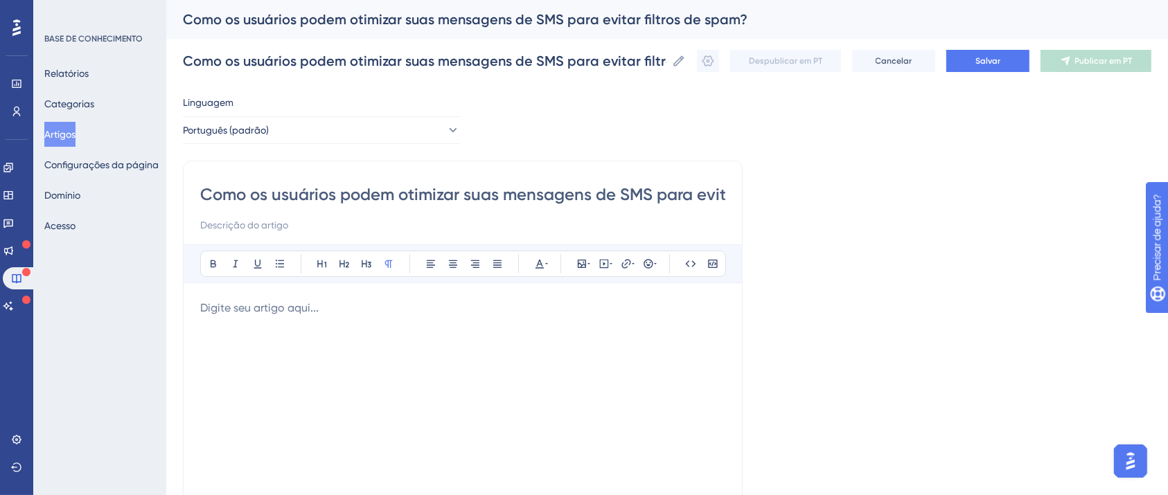
click at [312, 319] on div at bounding box center [462, 452] width 525 height 305
click at [341, 335] on div at bounding box center [462, 452] width 525 height 305
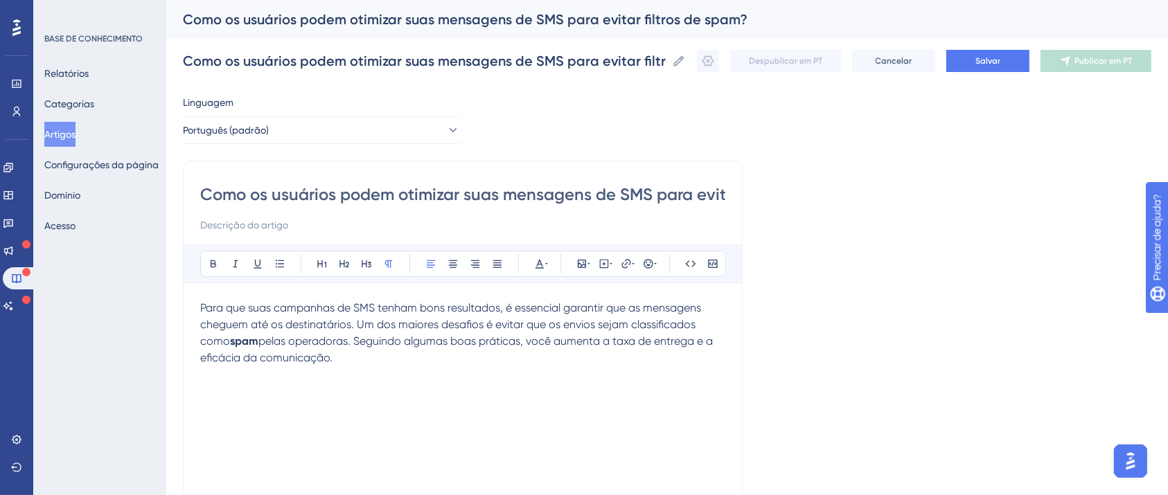
drag, startPoint x: 347, startPoint y: 361, endPoint x: 217, endPoint y: 328, distance: 133.7
click at [217, 328] on p "Para que suas campanhas de SMS tenham bons resultados, é essencial garantir que…" at bounding box center [462, 333] width 525 height 66
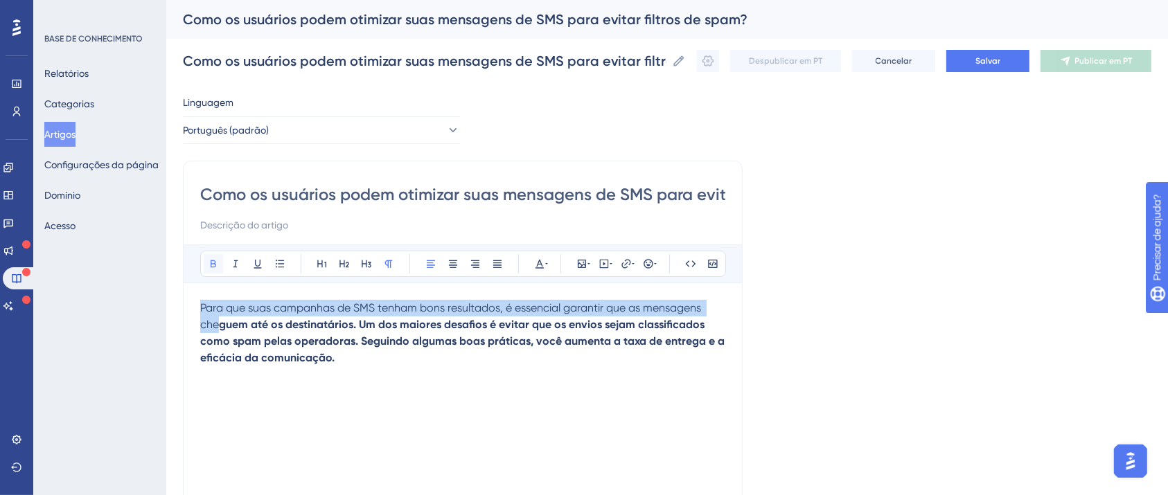
click at [211, 258] on icon at bounding box center [213, 263] width 11 height 11
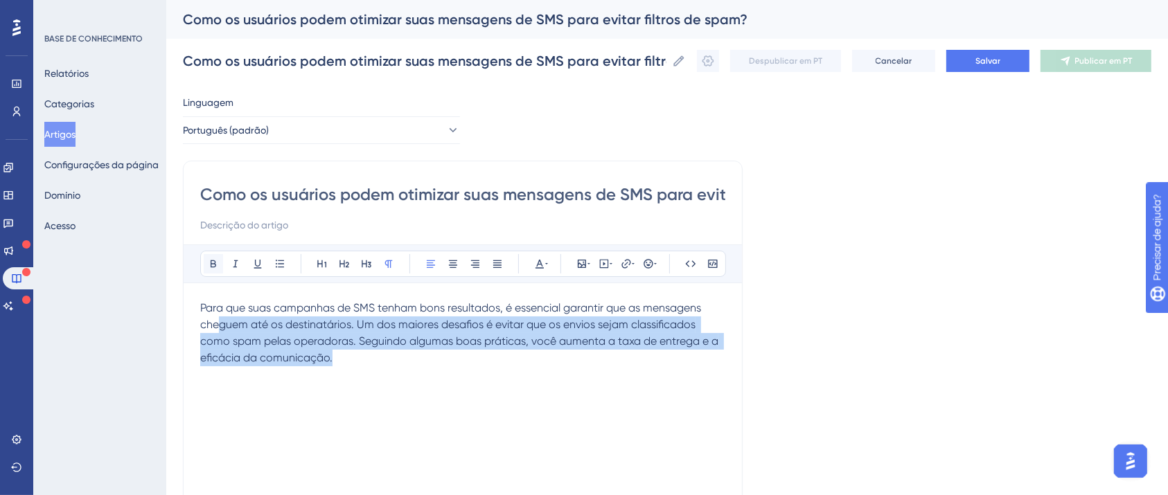
click at [211, 258] on icon at bounding box center [213, 263] width 11 height 11
click at [354, 357] on p "Para que suas campanhas de SMS tenham bons resultados, é essencial garantir que…" at bounding box center [462, 333] width 525 height 66
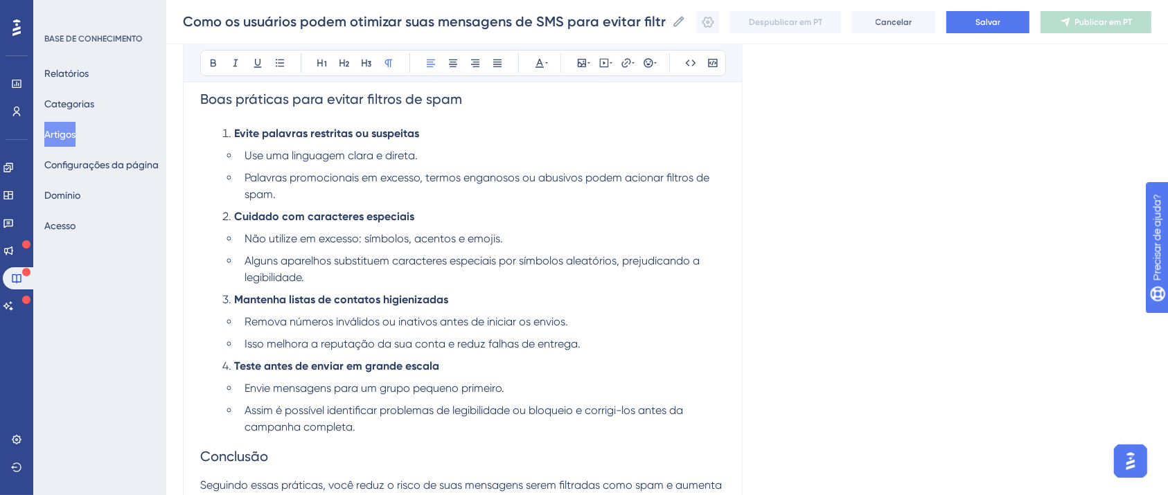
scroll to position [284, 0]
click at [378, 211] on strong "Cuidado com caracteres especiais" at bounding box center [324, 214] width 180 height 13
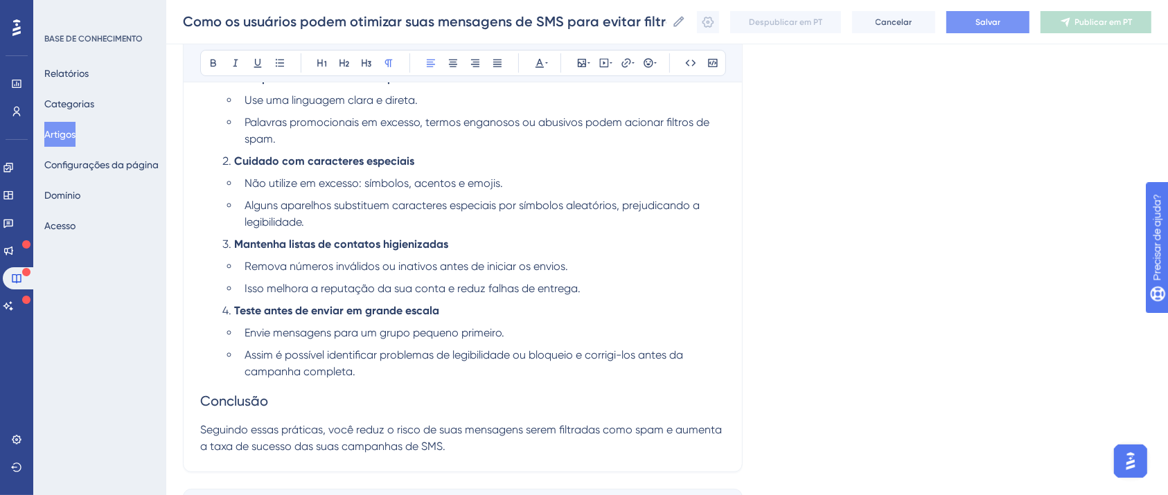
scroll to position [312, 0]
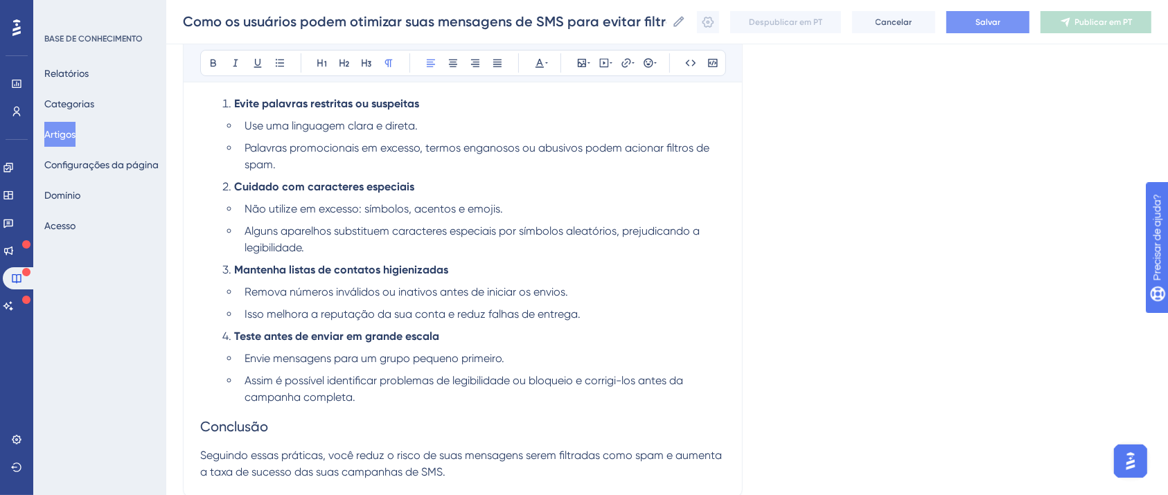
click at [980, 14] on button "Salvar" at bounding box center [987, 22] width 83 height 22
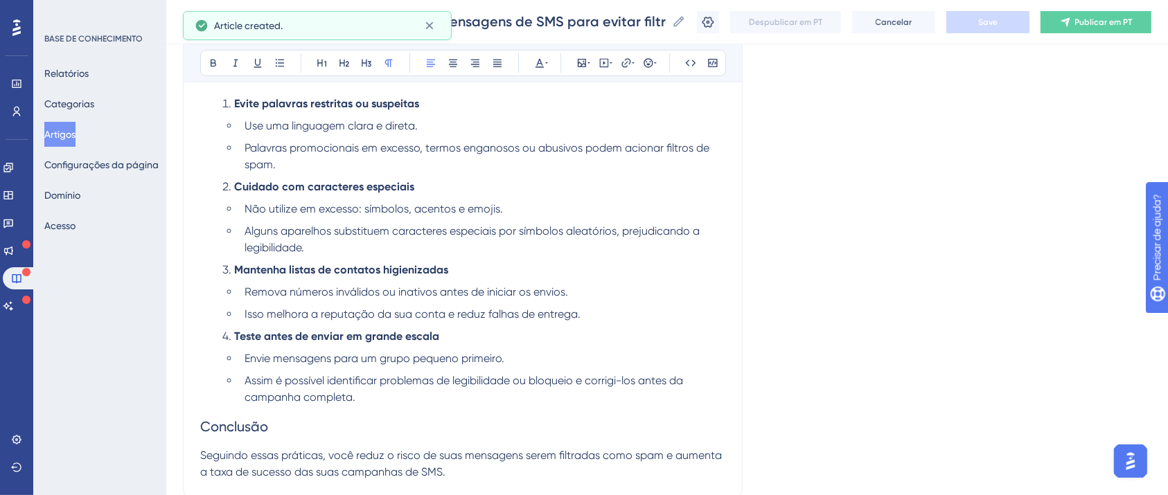
scroll to position [284, 0]
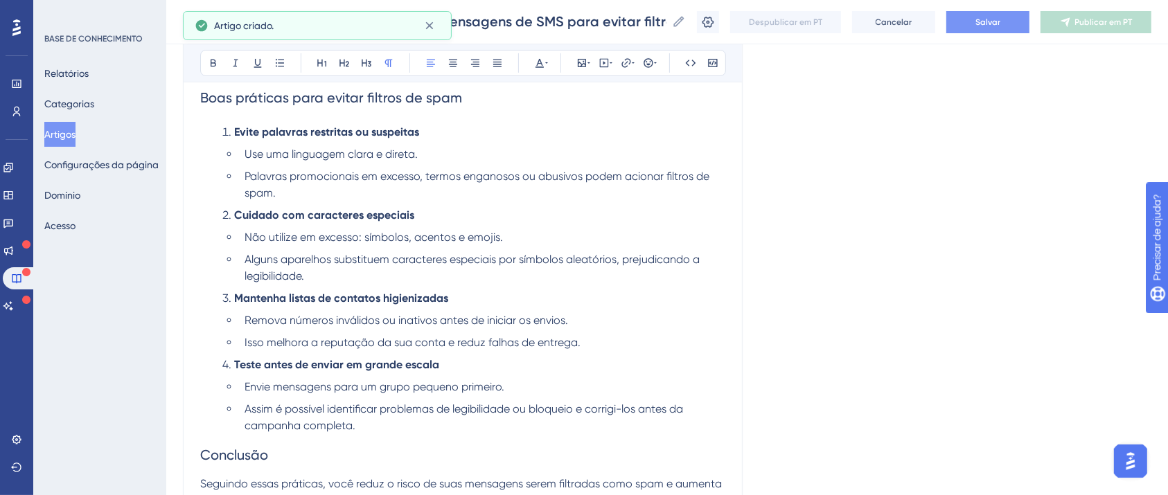
click at [1024, 25] on button "Salvar" at bounding box center [987, 22] width 83 height 22
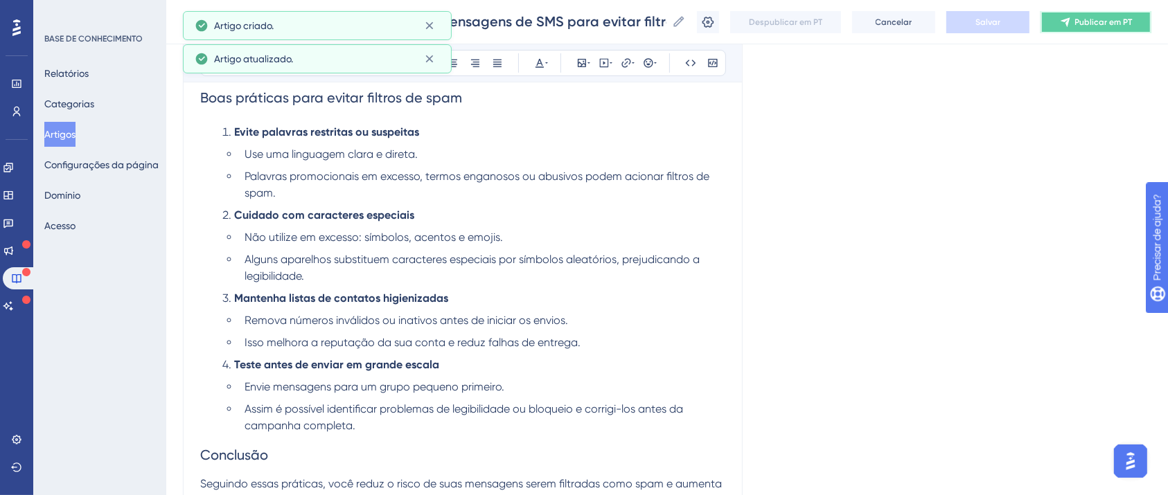
click at [1078, 31] on button "Publicar em PT" at bounding box center [1095, 22] width 111 height 22
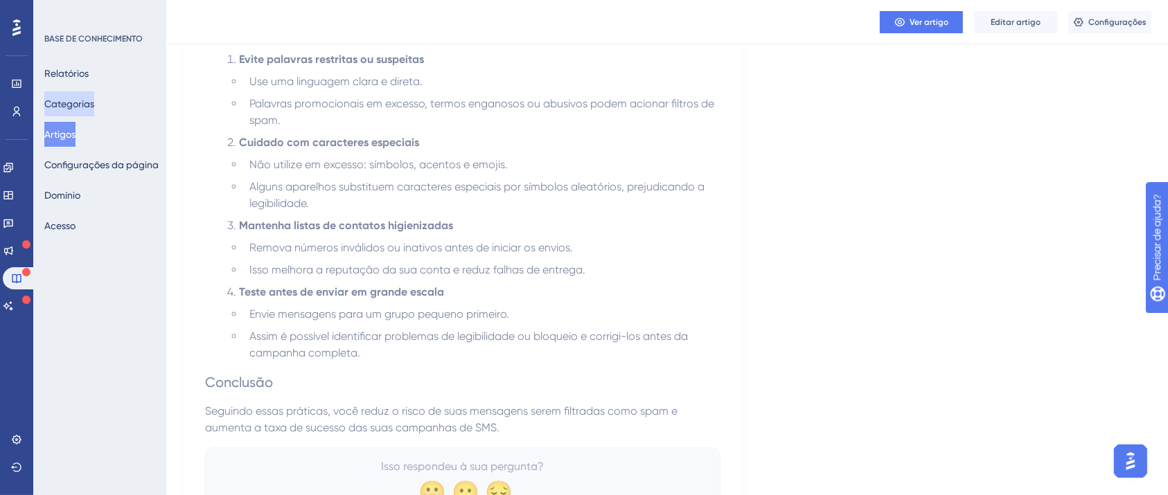
click at [94, 105] on font "Categorias" at bounding box center [69, 103] width 50 height 11
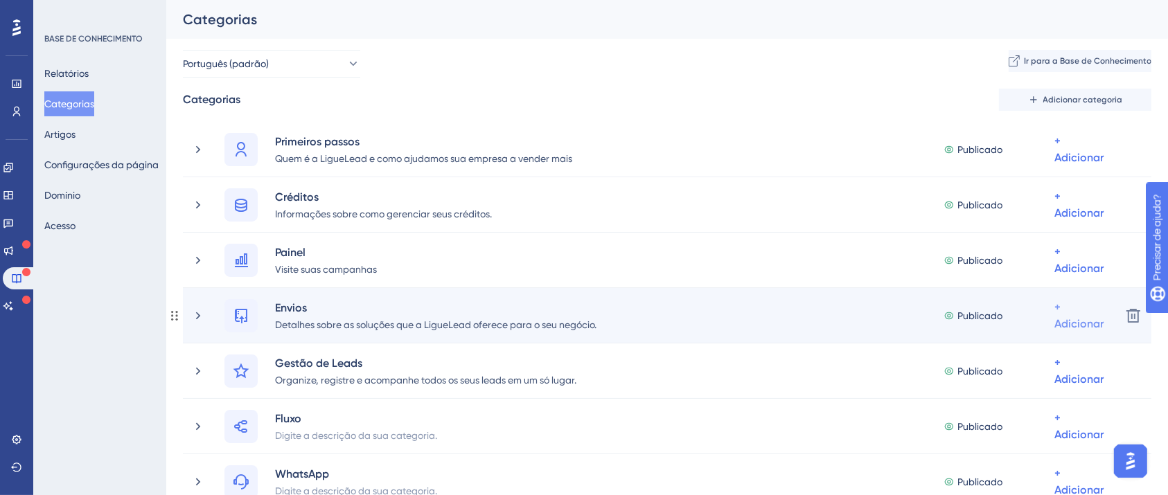
click at [1075, 164] on font "+ Adicionar" at bounding box center [1078, 149] width 49 height 30
click at [1050, 391] on font "Adicionar artigos" at bounding box center [1012, 388] width 76 height 11
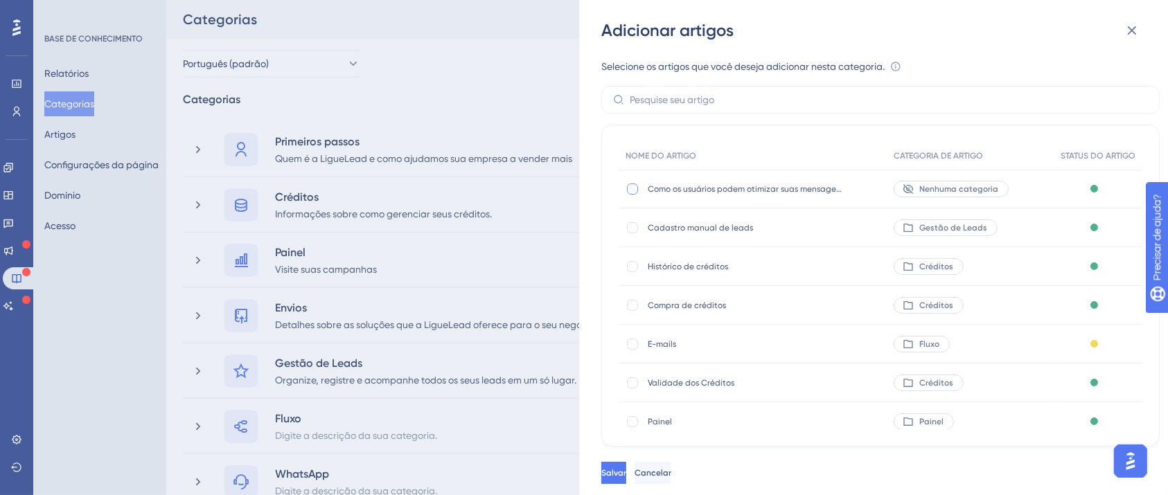
click at [630, 191] on div at bounding box center [632, 189] width 11 height 11
checkbox input "true"
click at [626, 478] on font "Salvar" at bounding box center [613, 473] width 25 height 10
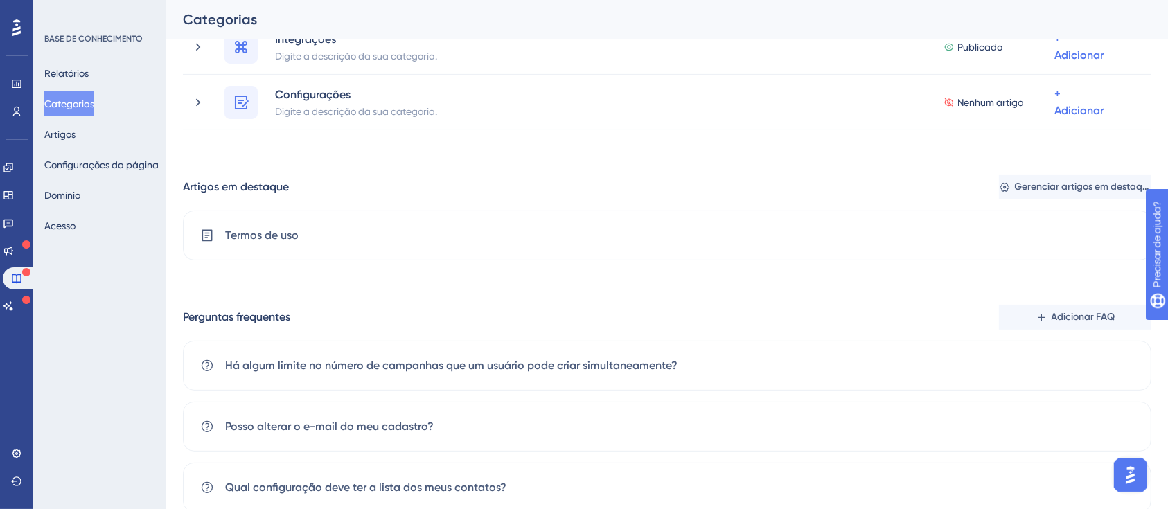
scroll to position [76, 0]
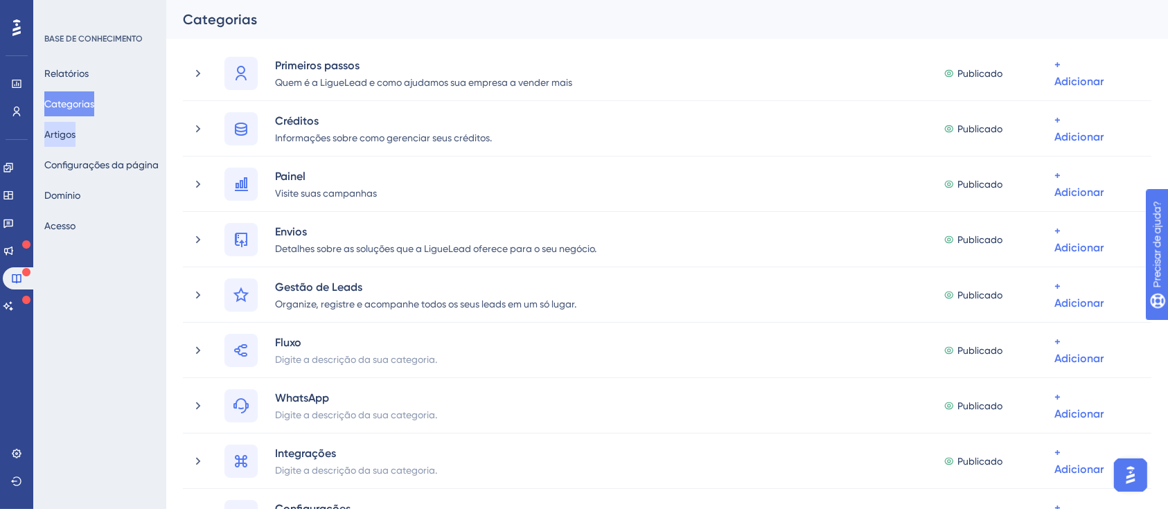
click at [66, 131] on font "Artigos" at bounding box center [59, 134] width 31 height 11
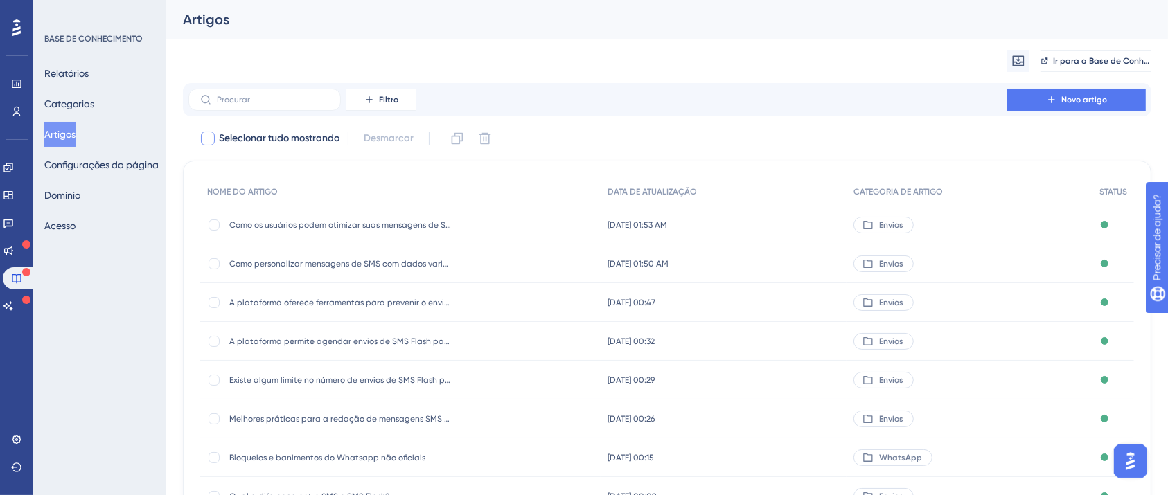
click at [214, 136] on div at bounding box center [208, 139] width 14 height 14
checkbox input "true"
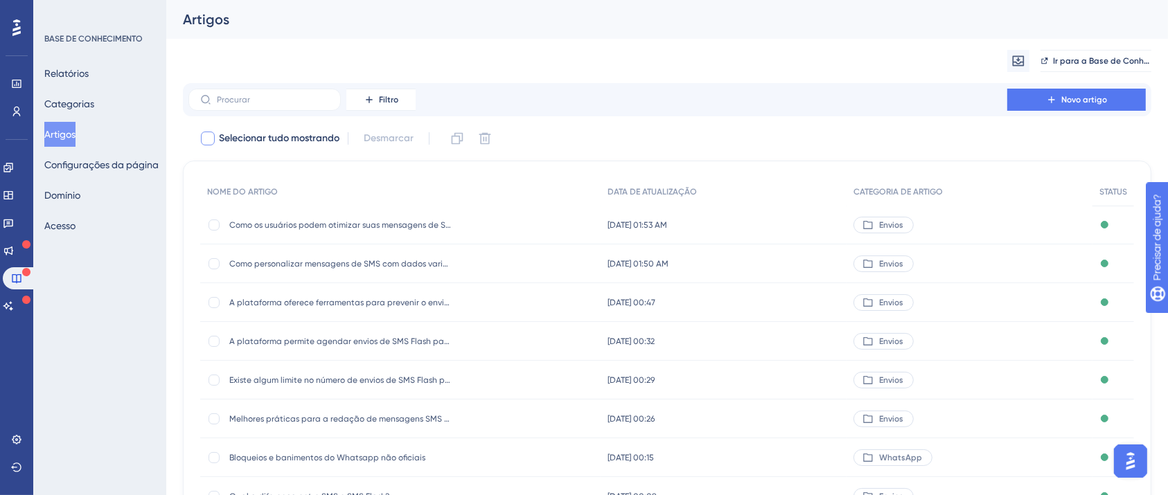
checkbox input "true"
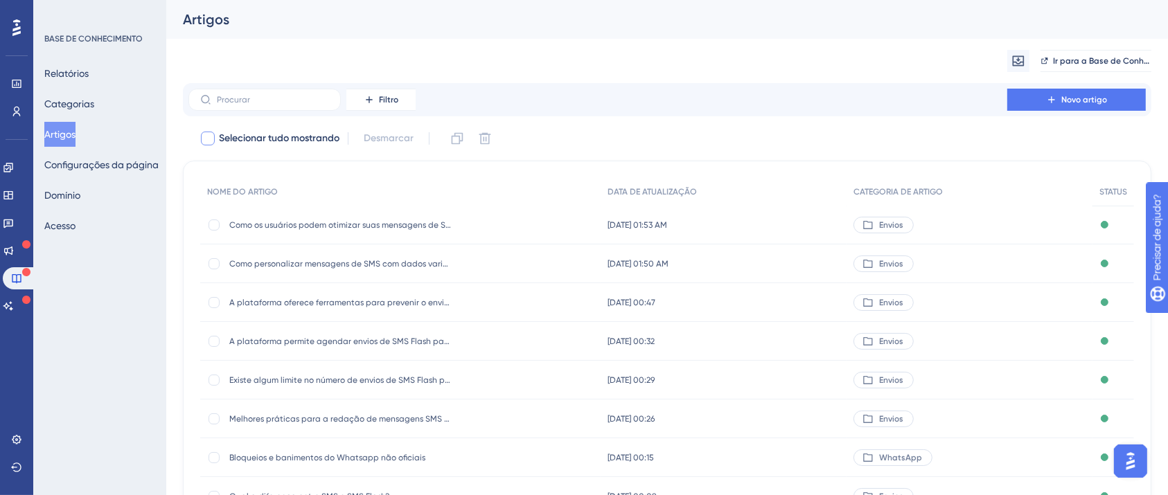
checkbox input "true"
click at [211, 137] on div at bounding box center [208, 139] width 14 height 14
checkbox input "false"
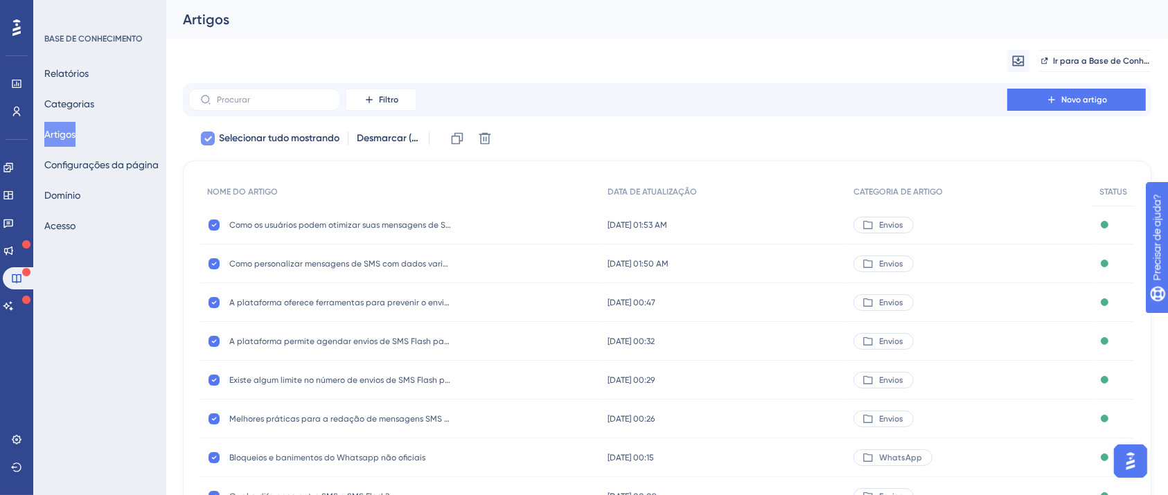
checkbox input "false"
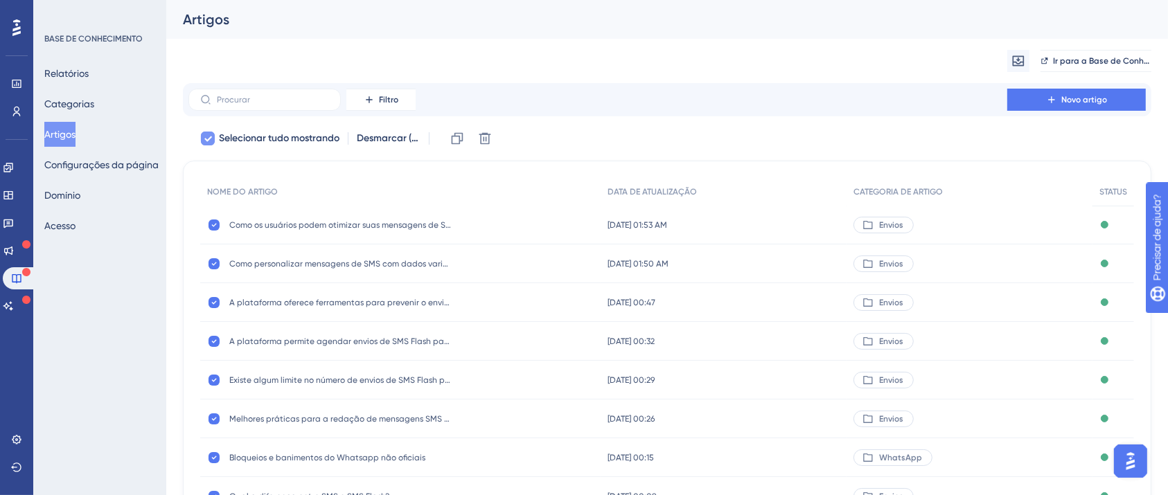
checkbox input "false"
click at [1045, 107] on button "Novo artigo" at bounding box center [1076, 100] width 139 height 22
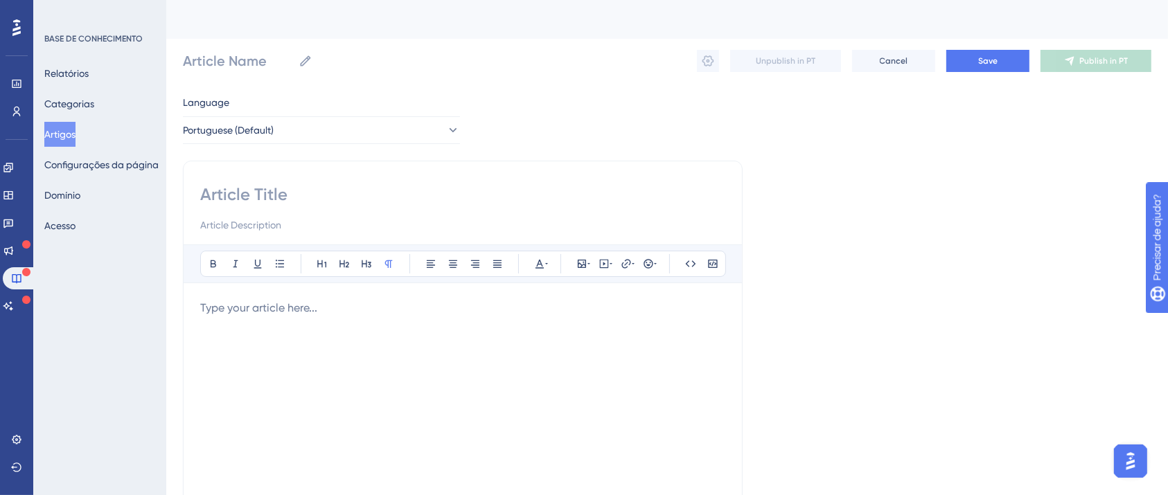
click at [529, 197] on input at bounding box center [462, 195] width 525 height 22
paste input "​É possível reaproveitar campanhas ou envios na LigueLead?"
type input "​É possível reaproveitar campanhas ou envios na LigueLead?"
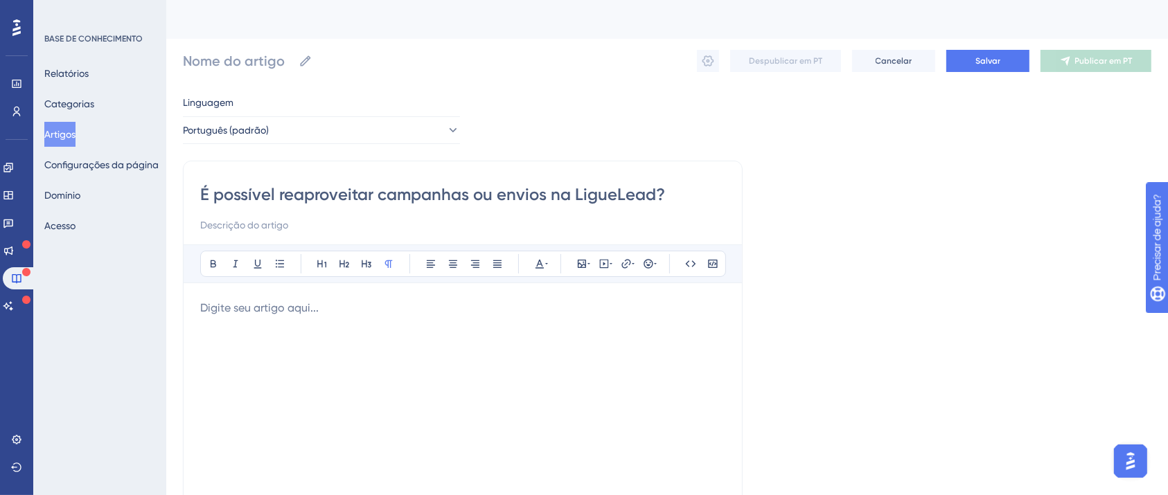
type input "​É possível reaproveitar campanhas ou envios na LigueLead?"
click at [542, 307] on p at bounding box center [462, 308] width 525 height 17
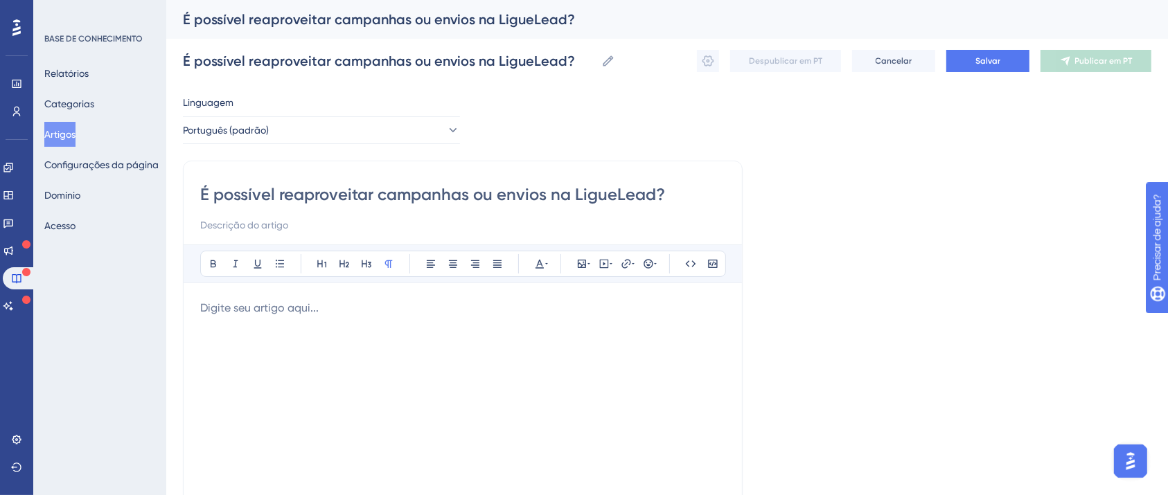
click at [490, 201] on input "​É possível reaproveitar campanhas ou envios na LigueLead?" at bounding box center [462, 195] width 525 height 22
click at [490, 202] on input "​É possível reaproveitar campanhas ou envios na LigueLead?" at bounding box center [462, 195] width 525 height 22
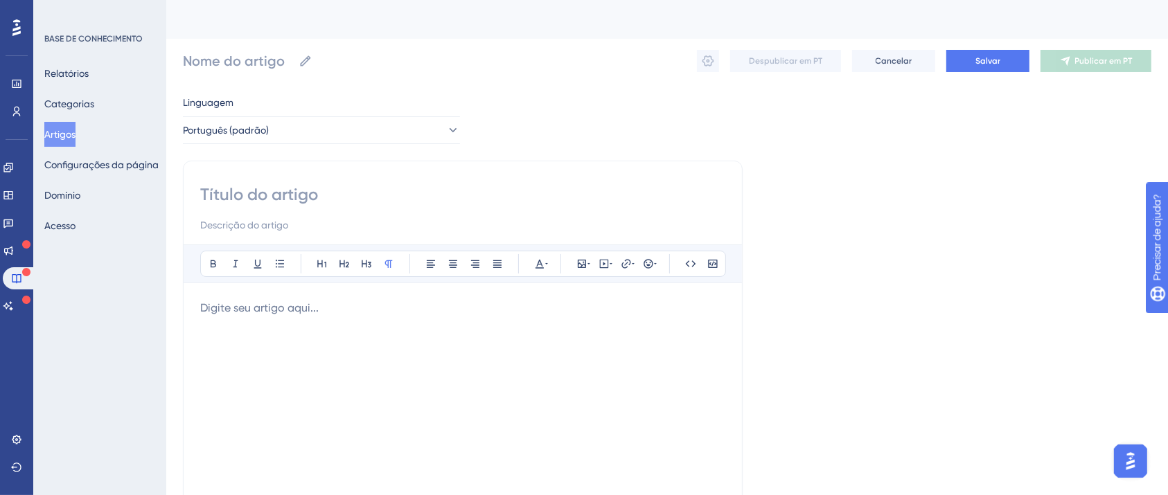
click at [74, 129] on font "Artigos" at bounding box center [59, 134] width 31 height 11
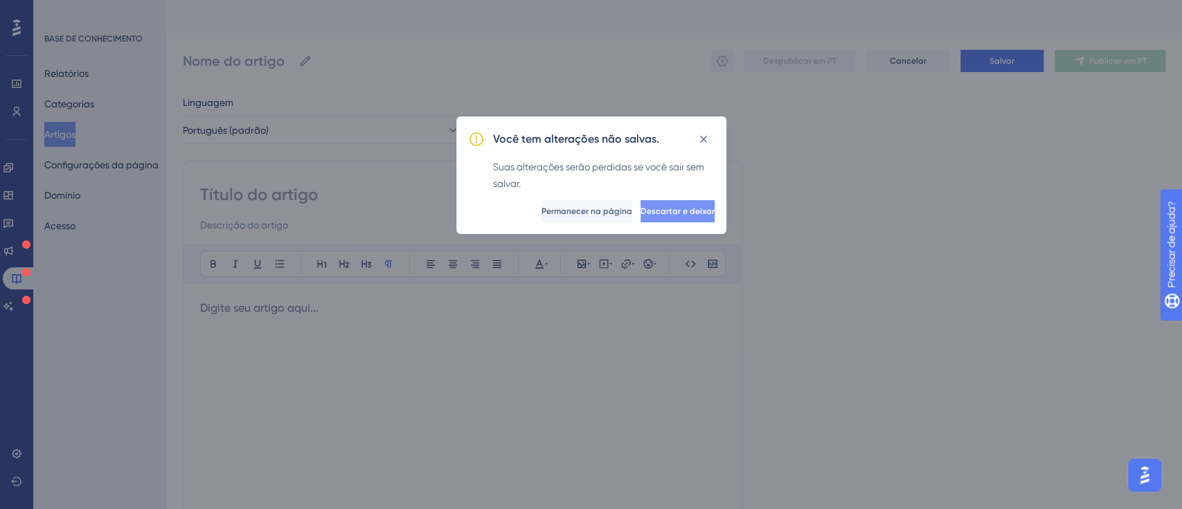
click at [689, 206] on font "Descartar e deixar" at bounding box center [678, 211] width 74 height 10
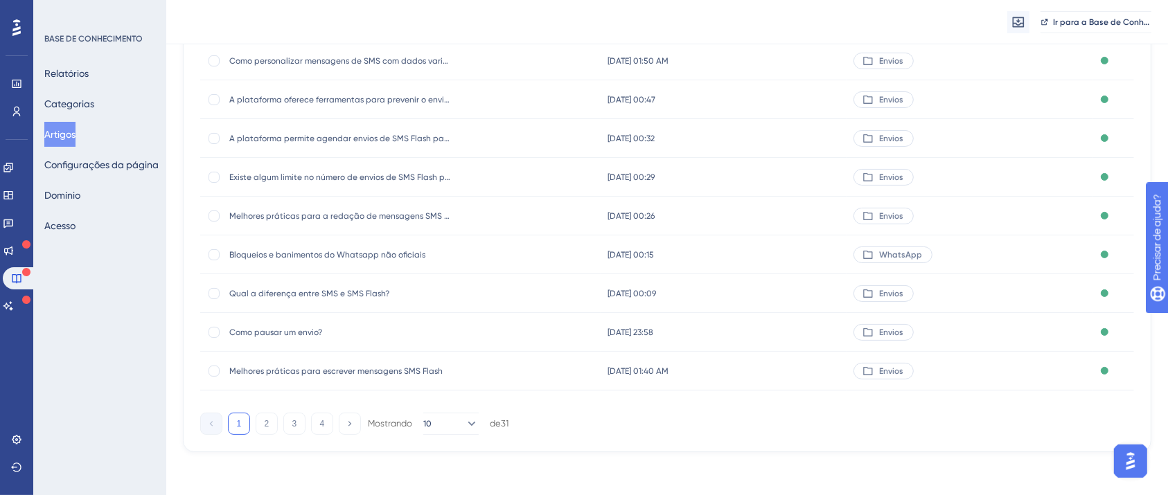
scroll to position [210, 0]
click at [81, 111] on font "Categorias" at bounding box center [69, 104] width 50 height 17
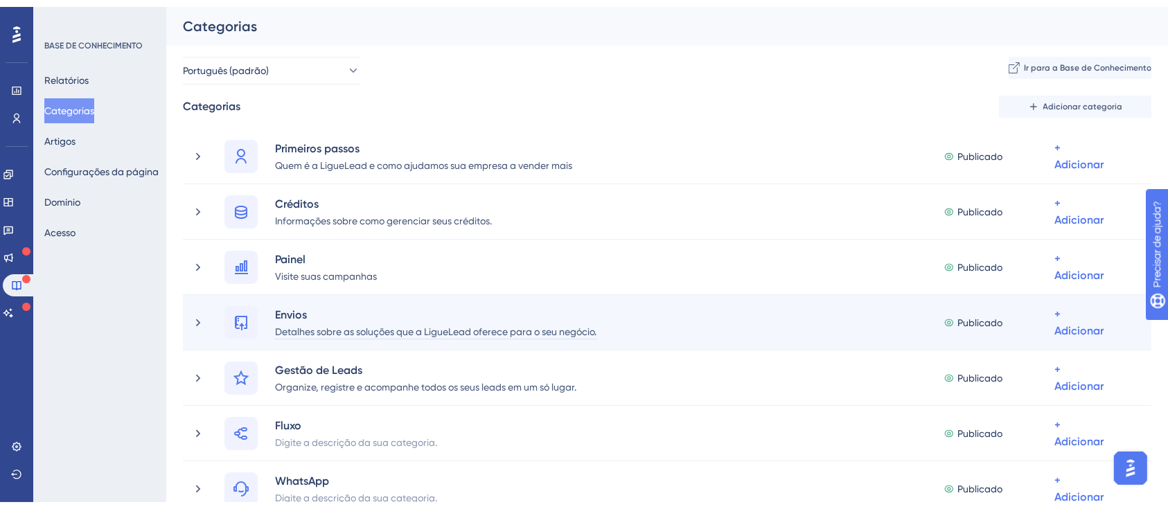
scroll to position [537, 0]
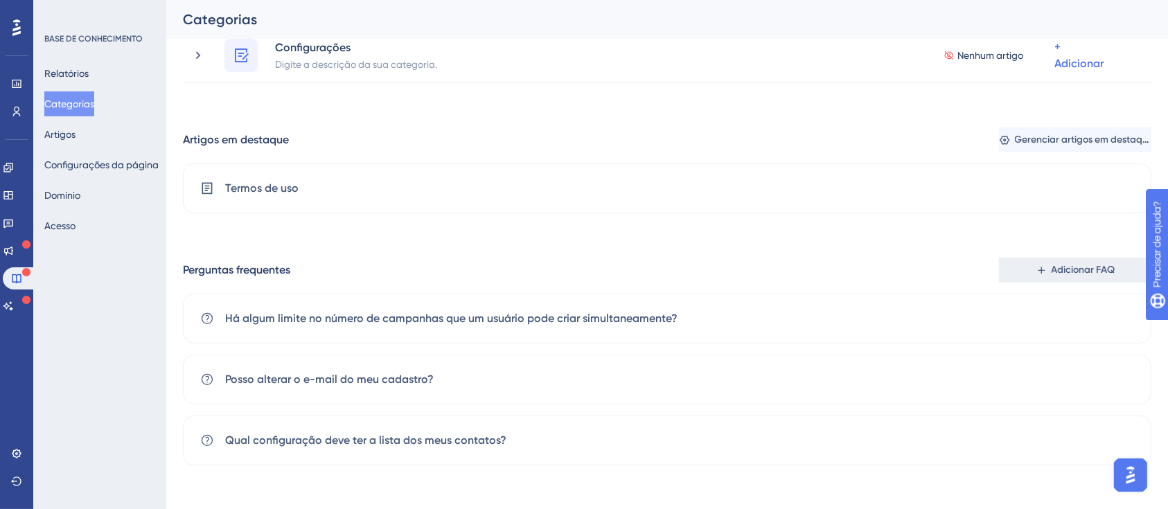
click at [1074, 276] on span "Adicionar FAQ" at bounding box center [1083, 270] width 64 height 17
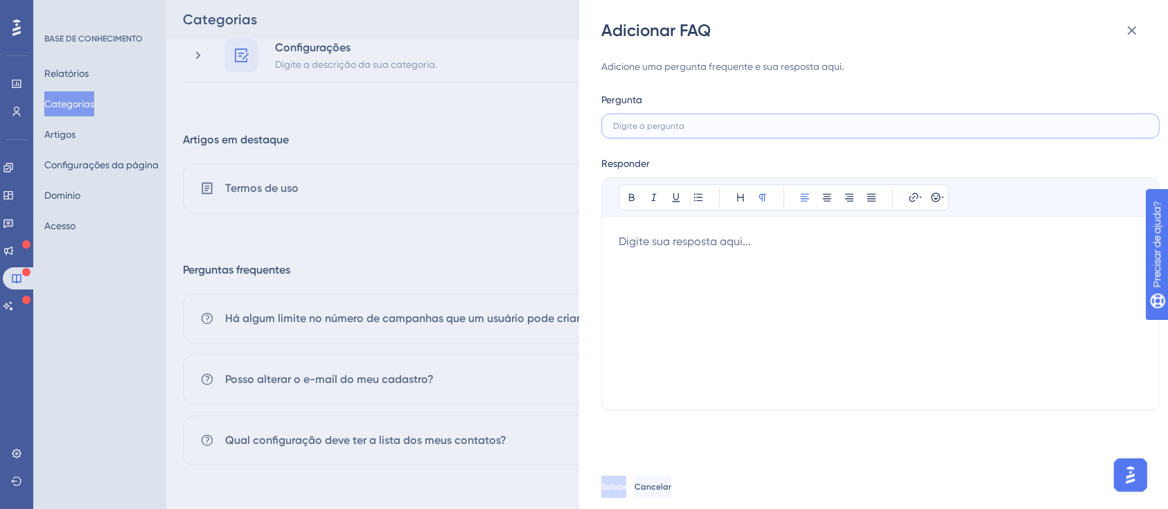
click at [811, 125] on input "text" at bounding box center [880, 126] width 535 height 10
paste input "​É possível reaproveitar campanhas ou envios na LigueLead?"
type input "​É possível reaproveitar campanhas ou envios na LigueLead?"
click at [834, 274] on div at bounding box center [880, 312] width 524 height 159
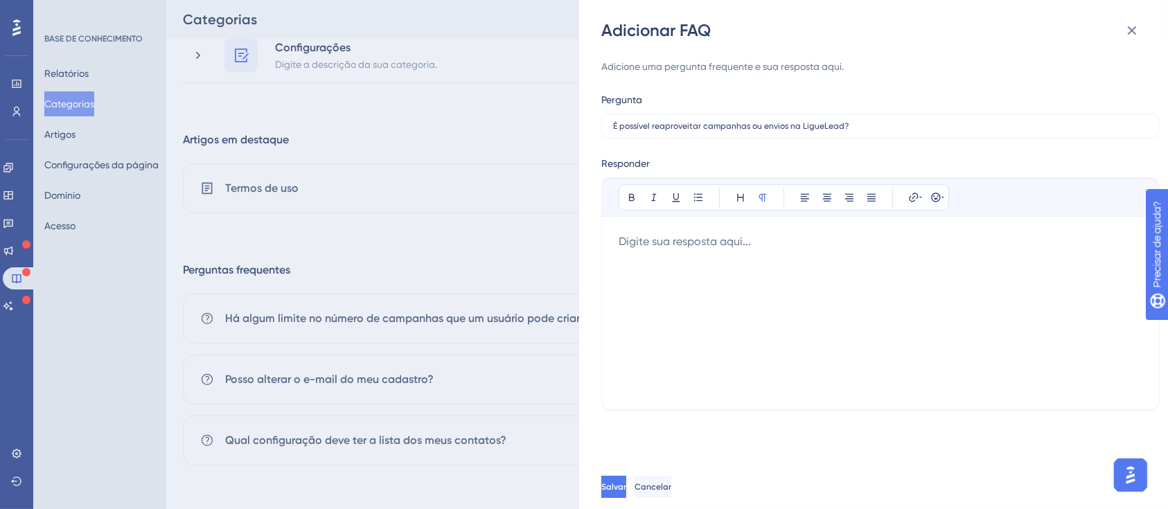
click at [661, 256] on div at bounding box center [880, 312] width 524 height 159
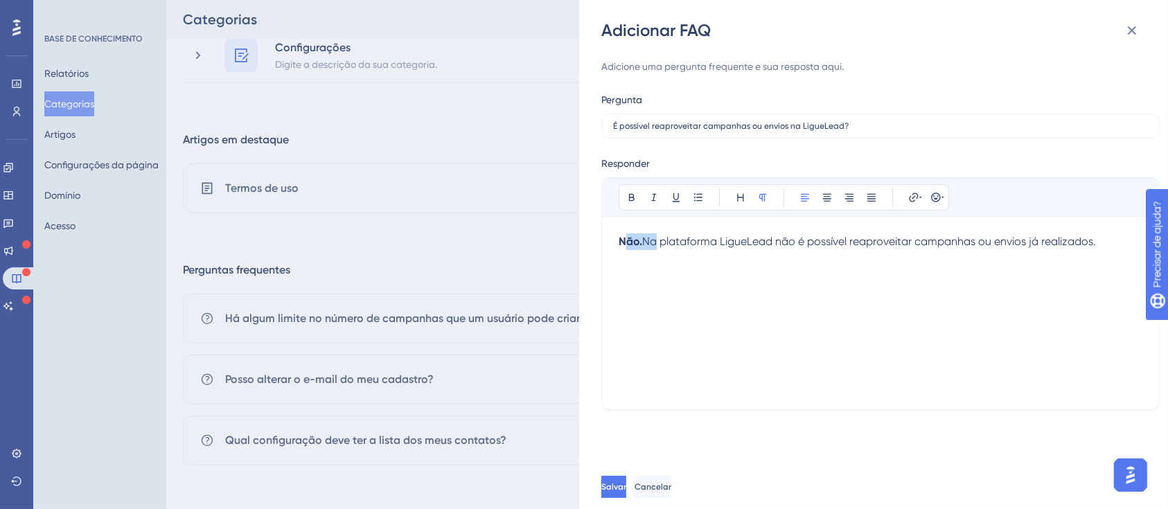
drag, startPoint x: 648, startPoint y: 249, endPoint x: 622, endPoint y: 242, distance: 27.2
click at [622, 242] on p "Não. Na plataforma LigueLead não é possível reaproveitar campanhas ou envios já…" at bounding box center [880, 241] width 524 height 17
drag, startPoint x: 643, startPoint y: 261, endPoint x: 637, endPoint y: 253, distance: 9.4
click at [643, 262] on div "Não. Na plataforma LigueLead não é possível reaproveitar campanhas ou envios já…" at bounding box center [880, 312] width 524 height 159
click at [618, 235] on strong "Não." at bounding box center [630, 241] width 24 height 13
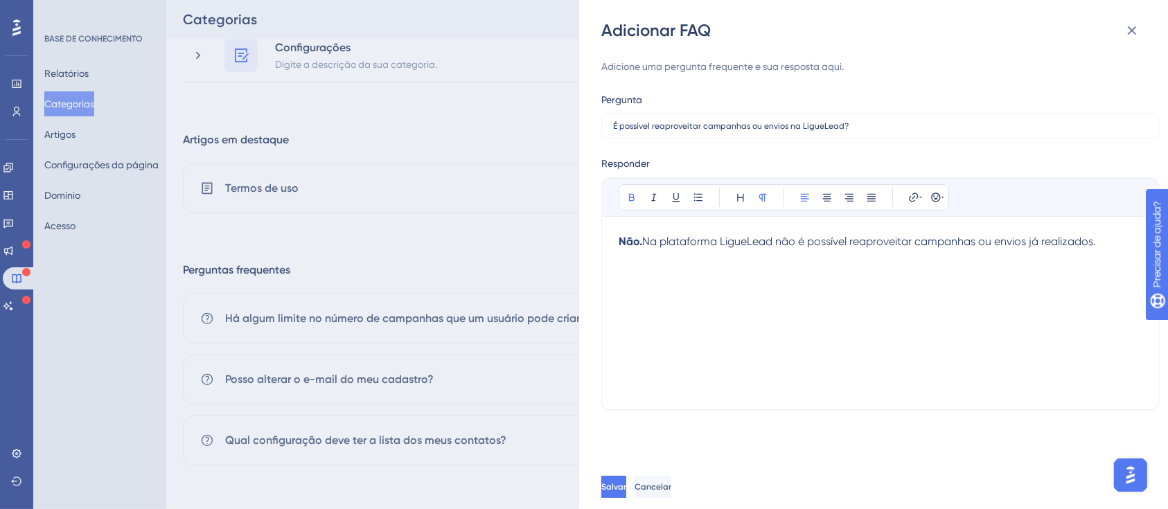
click at [620, 239] on strong "Não." at bounding box center [630, 241] width 24 height 13
click at [1119, 242] on p "Não. Na plataforma LigueLead não é possível reaproveitar campanhas ou envios já…" at bounding box center [880, 241] width 524 height 17
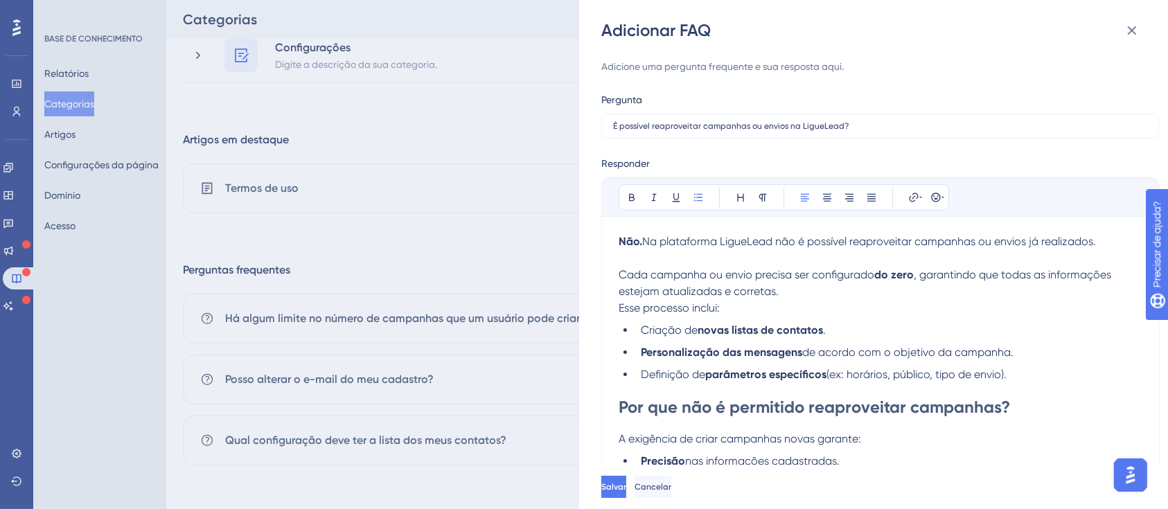
scroll to position [51, 0]
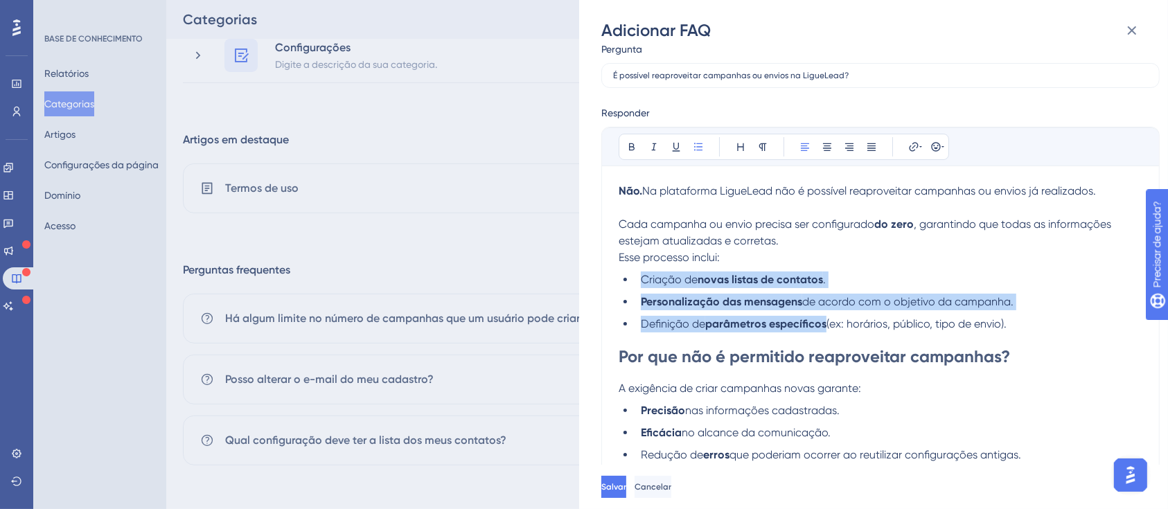
drag, startPoint x: 650, startPoint y: 281, endPoint x: 912, endPoint y: 318, distance: 264.3
click at [912, 318] on ul "Criação de novas listas de contatos . Personalização das mensagens de acordo co…" at bounding box center [880, 301] width 524 height 61
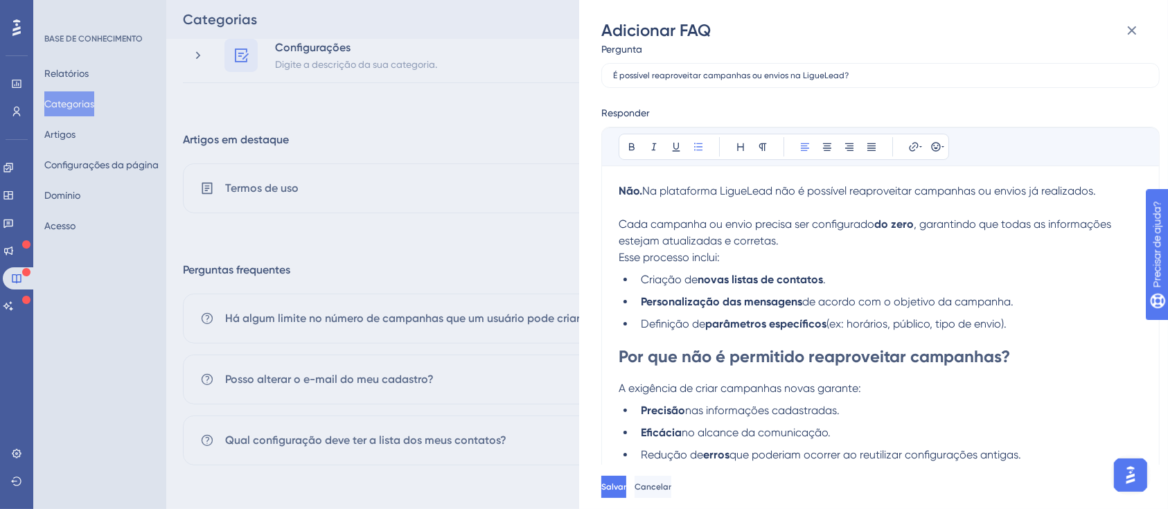
click at [976, 319] on span "(ex: horários, público, tipo de envio)." at bounding box center [916, 323] width 180 height 13
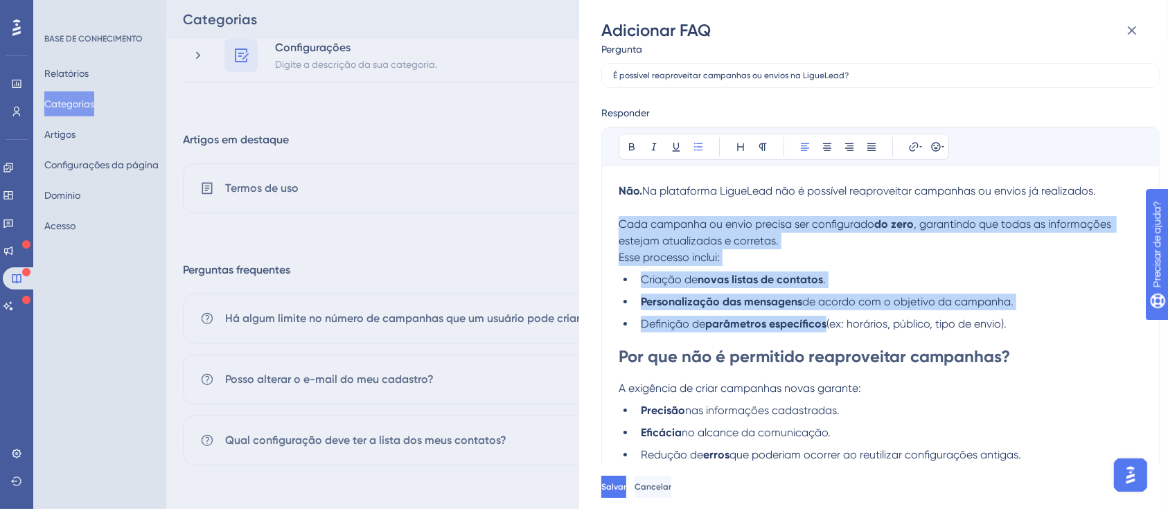
drag, startPoint x: 1033, startPoint y: 325, endPoint x: 616, endPoint y: 221, distance: 430.3
click at [616, 221] on div "Audacioso itálico Sublinhado Ponto de bala Cabeçalho Normal Alinhar à esquerda …" at bounding box center [880, 304] width 558 height 354
click at [627, 145] on icon at bounding box center [631, 146] width 11 height 11
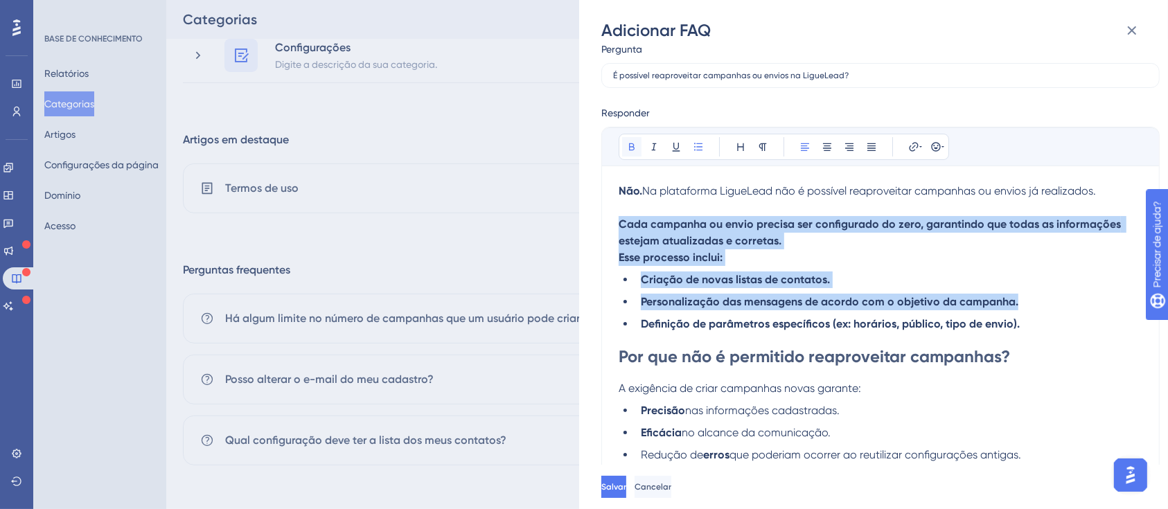
click at [627, 145] on icon at bounding box center [631, 146] width 11 height 11
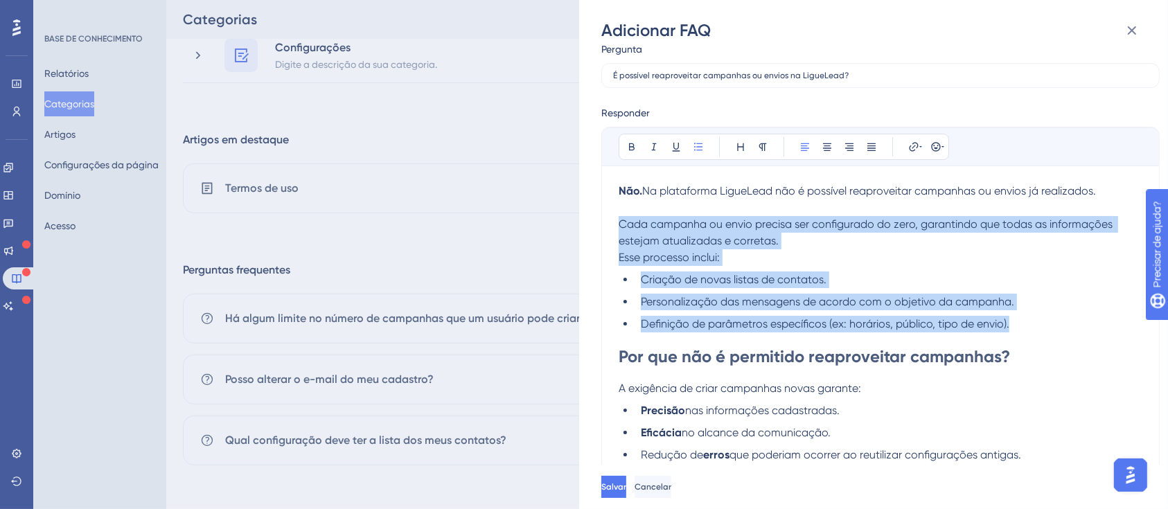
click at [756, 251] on p "Esse processo inclui:" at bounding box center [880, 257] width 524 height 17
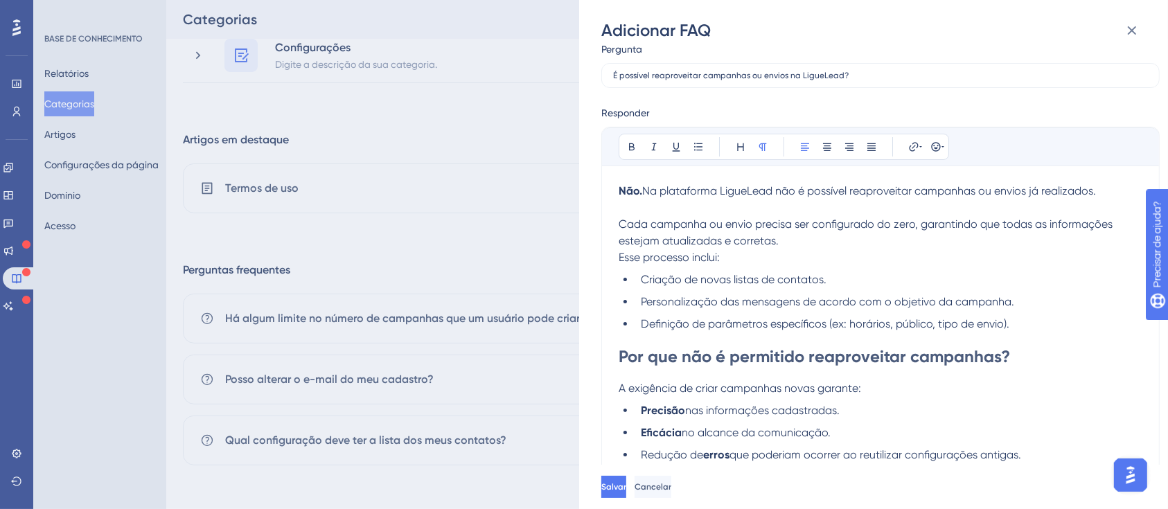
scroll to position [68, 0]
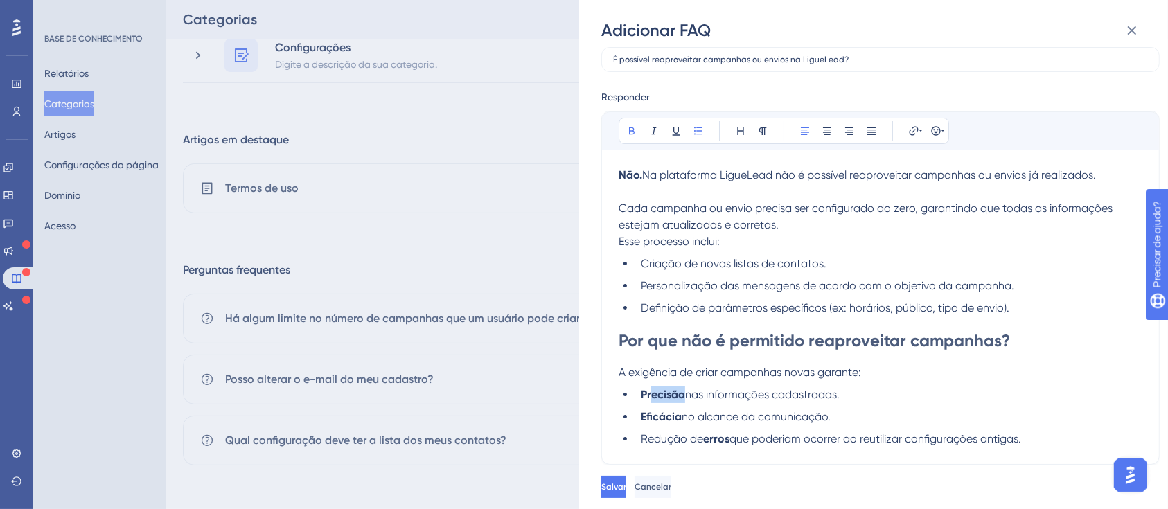
drag, startPoint x: 650, startPoint y: 385, endPoint x: 681, endPoint y: 396, distance: 33.1
click at [681, 396] on li "Precisão nas informações cadastradas." at bounding box center [888, 394] width 507 height 17
click at [641, 386] on li "Precisão nas informações cadastradas." at bounding box center [888, 394] width 507 height 17
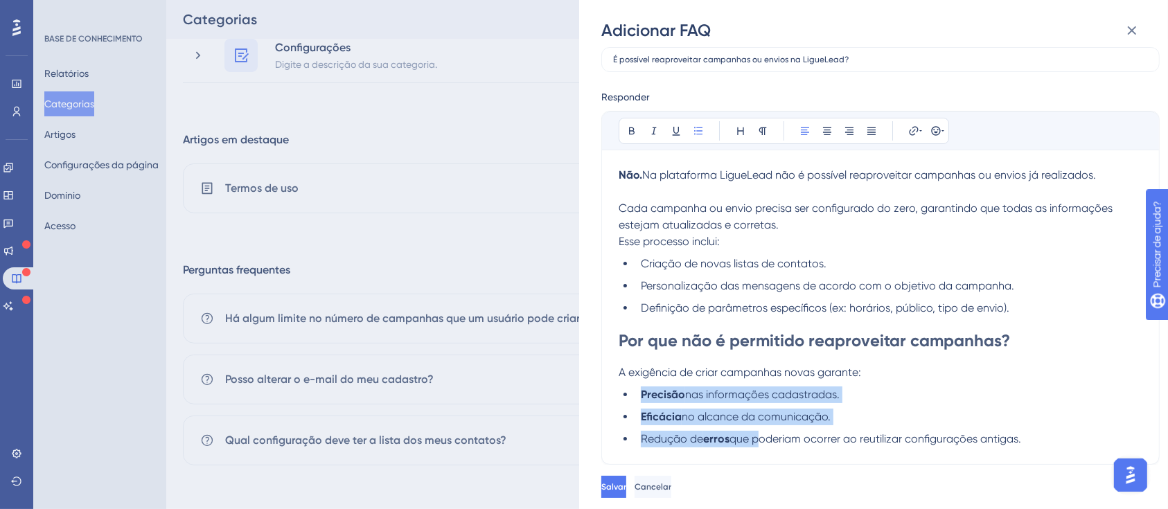
drag, startPoint x: 638, startPoint y: 393, endPoint x: 753, endPoint y: 450, distance: 129.1
click at [757, 457] on div "Audacioso itálico Sublinhado Ponto de bala Cabeçalho Normal Alinhar à esquerda …" at bounding box center [880, 288] width 558 height 354
click at [634, 136] on button at bounding box center [631, 130] width 19 height 19
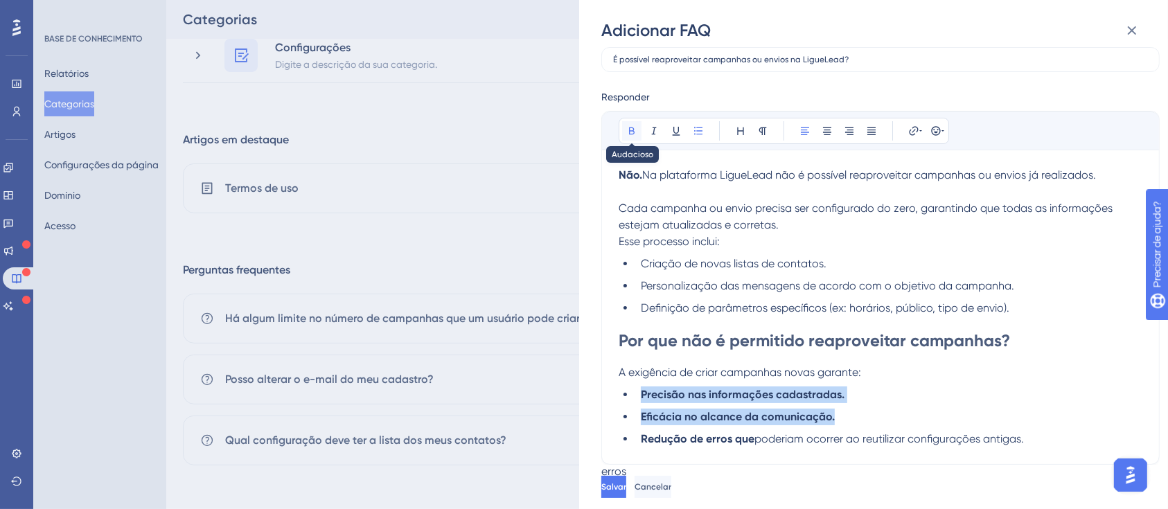
click at [629, 132] on icon at bounding box center [632, 131] width 6 height 8
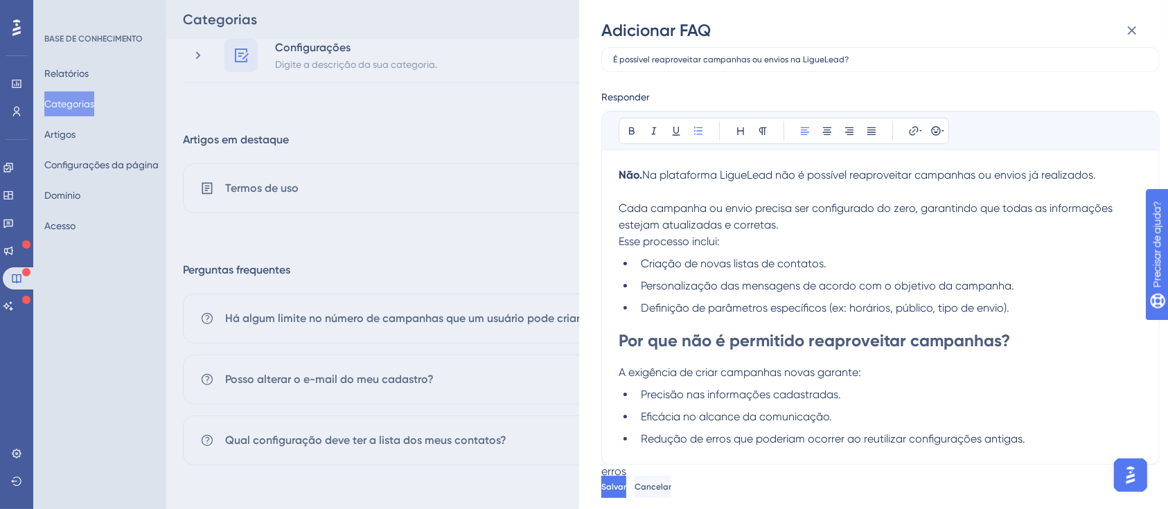
click at [878, 378] on p "A exigência de criar campanhas novas garante:" at bounding box center [880, 372] width 524 height 17
click at [623, 469] on div "[PERSON_NAME]" at bounding box center [895, 487] width 589 height 44
click at [629, 479] on button "Salvar" at bounding box center [615, 487] width 28 height 22
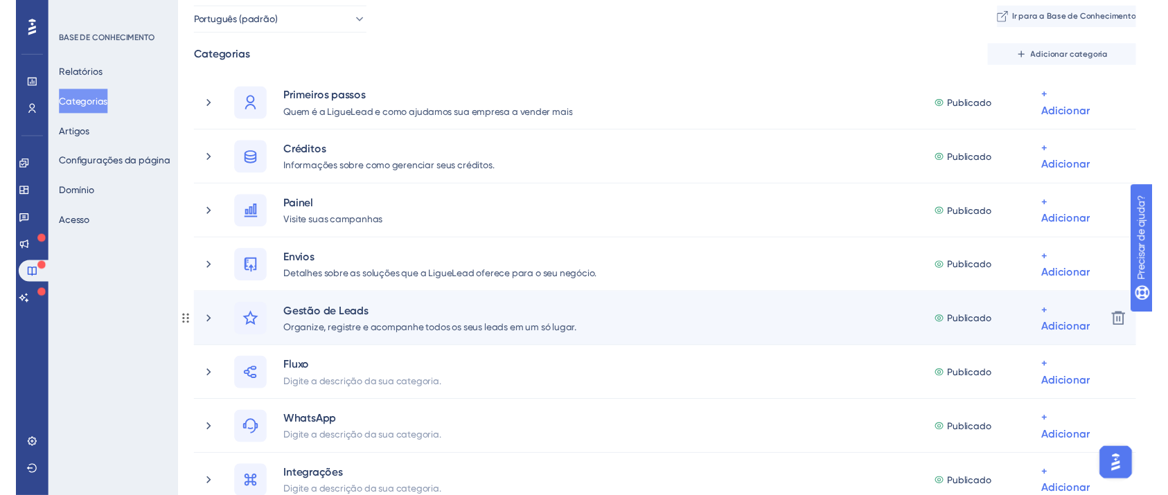
scroll to position [0, 0]
